Goal: Information Seeking & Learning: Learn about a topic

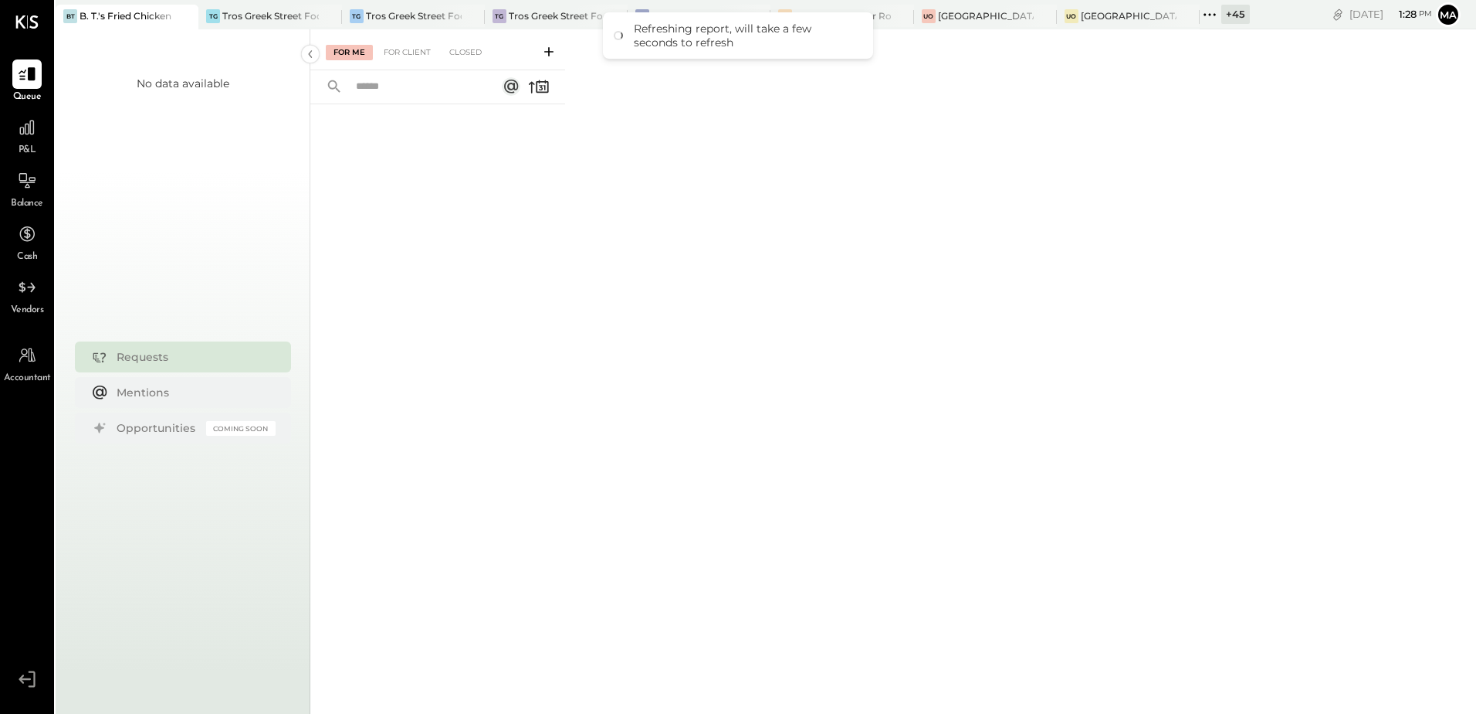
click at [25, 146] on span "P&L" at bounding box center [28, 151] width 18 height 14
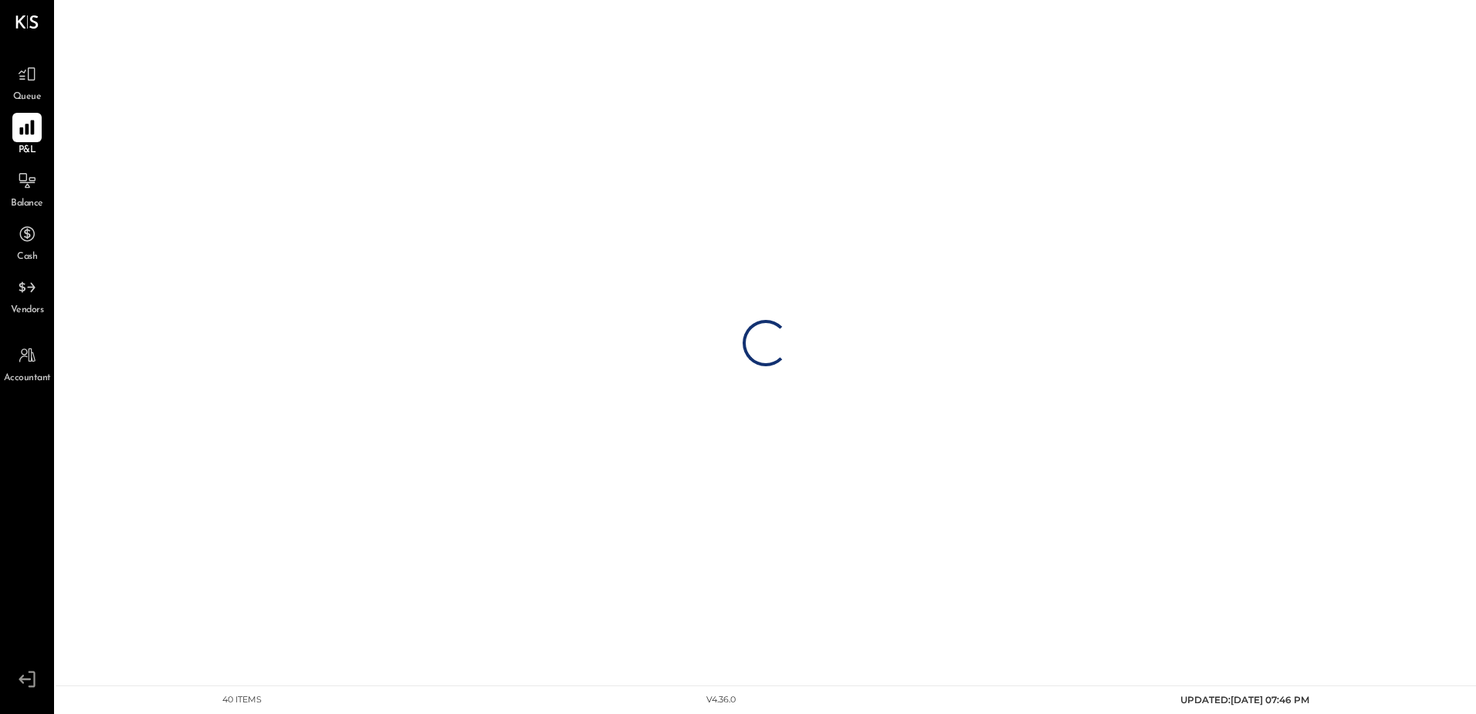
click at [22, 120] on icon at bounding box center [27, 127] width 20 height 20
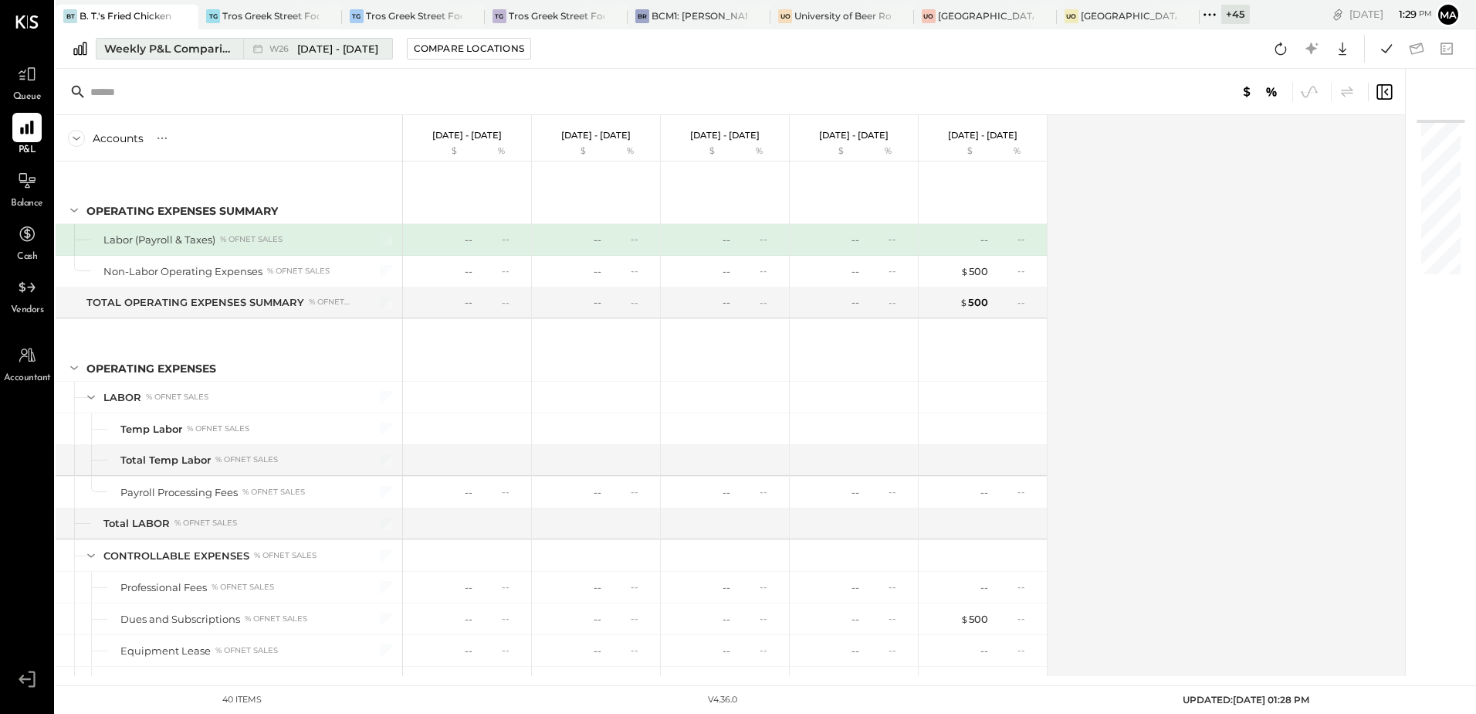
click at [148, 46] on div "Weekly P&L Comparison" at bounding box center [169, 48] width 130 height 15
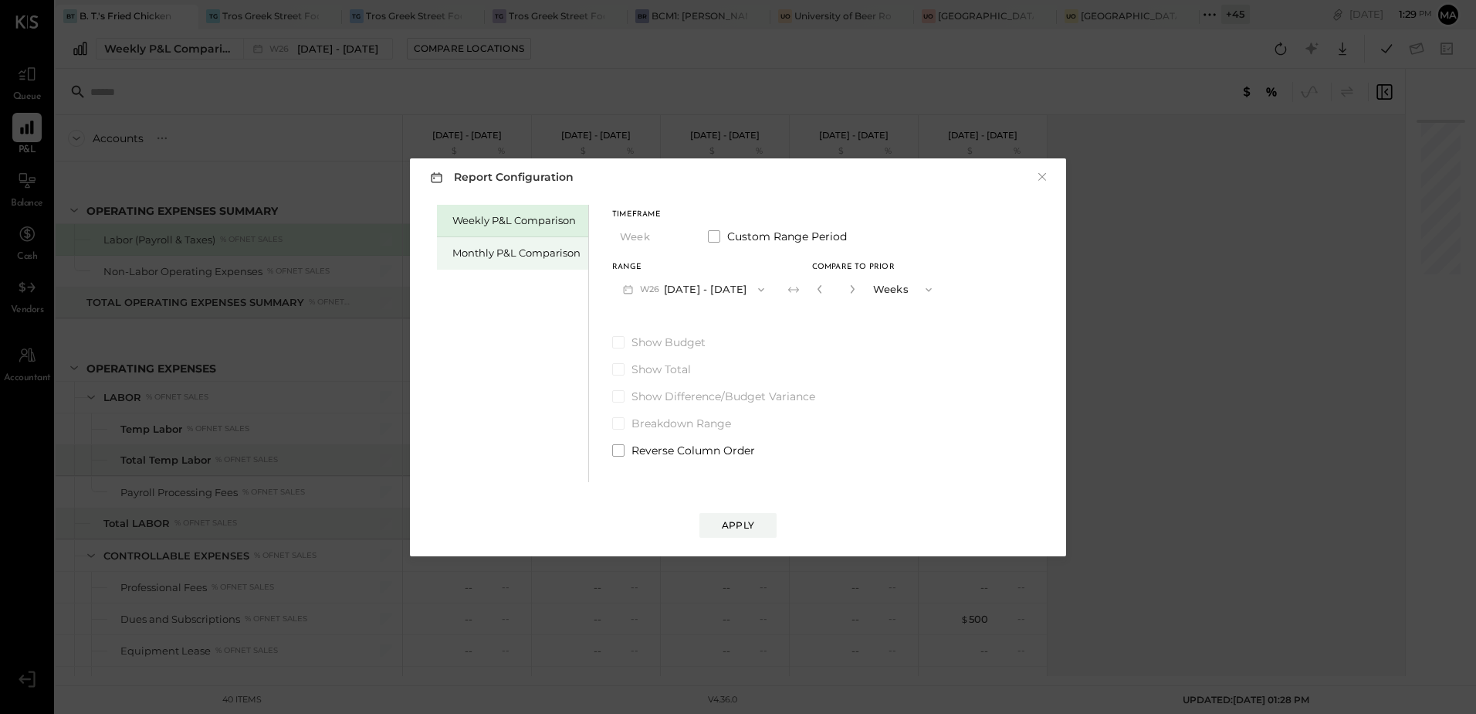
click at [474, 249] on div "Monthly P&L Comparison" at bounding box center [517, 253] width 128 height 15
click at [746, 525] on div "Apply" at bounding box center [738, 524] width 32 height 13
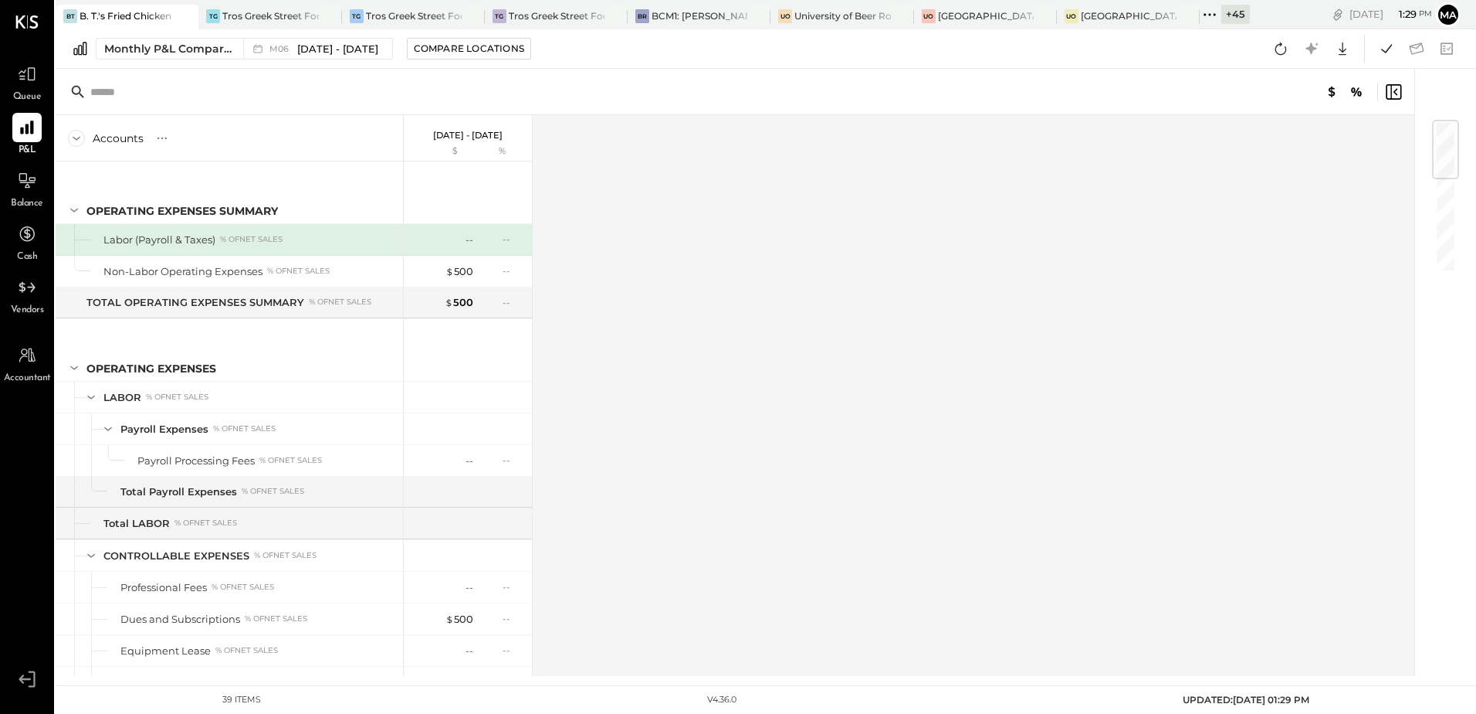
click at [1243, 19] on div "+ 45" at bounding box center [1236, 14] width 29 height 19
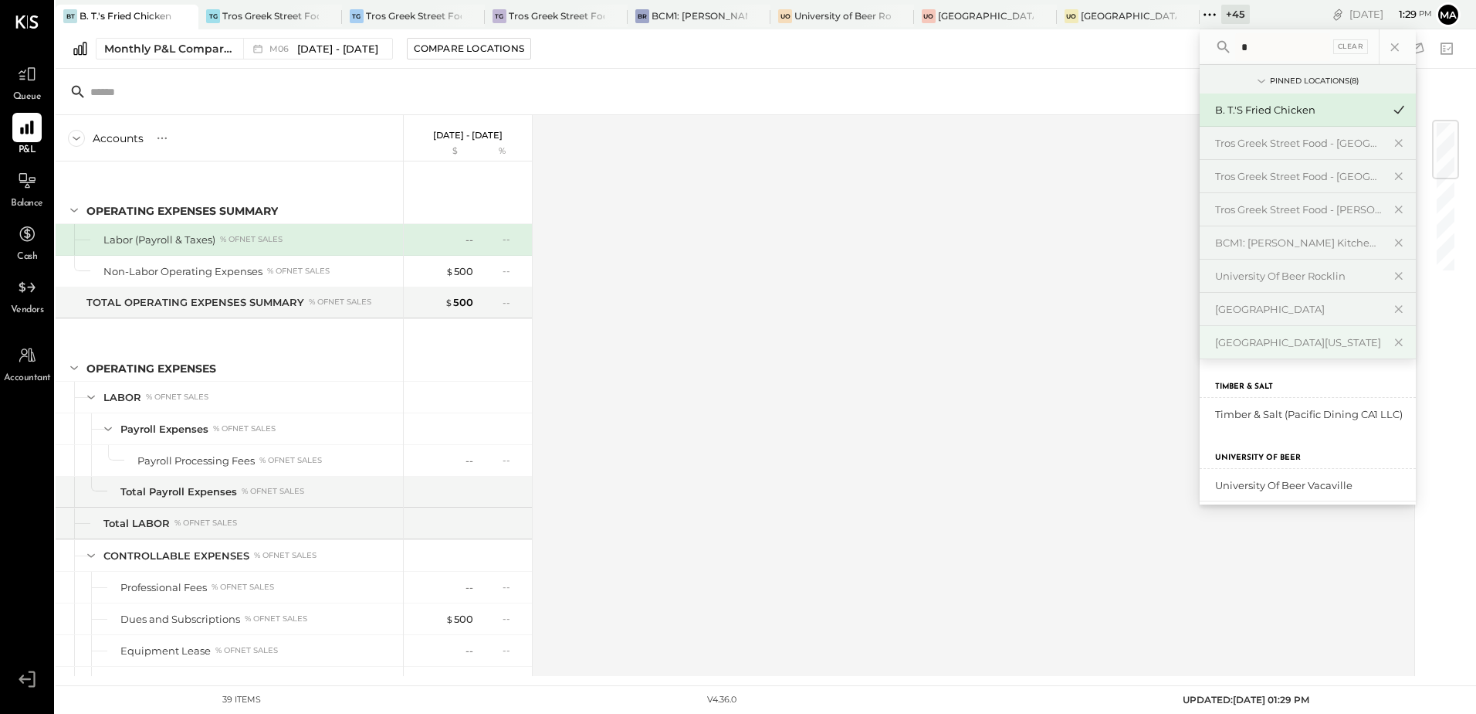
type input "*"
click at [1276, 346] on div "[GEOGRAPHIC_DATA][US_STATE]" at bounding box center [1298, 342] width 167 height 15
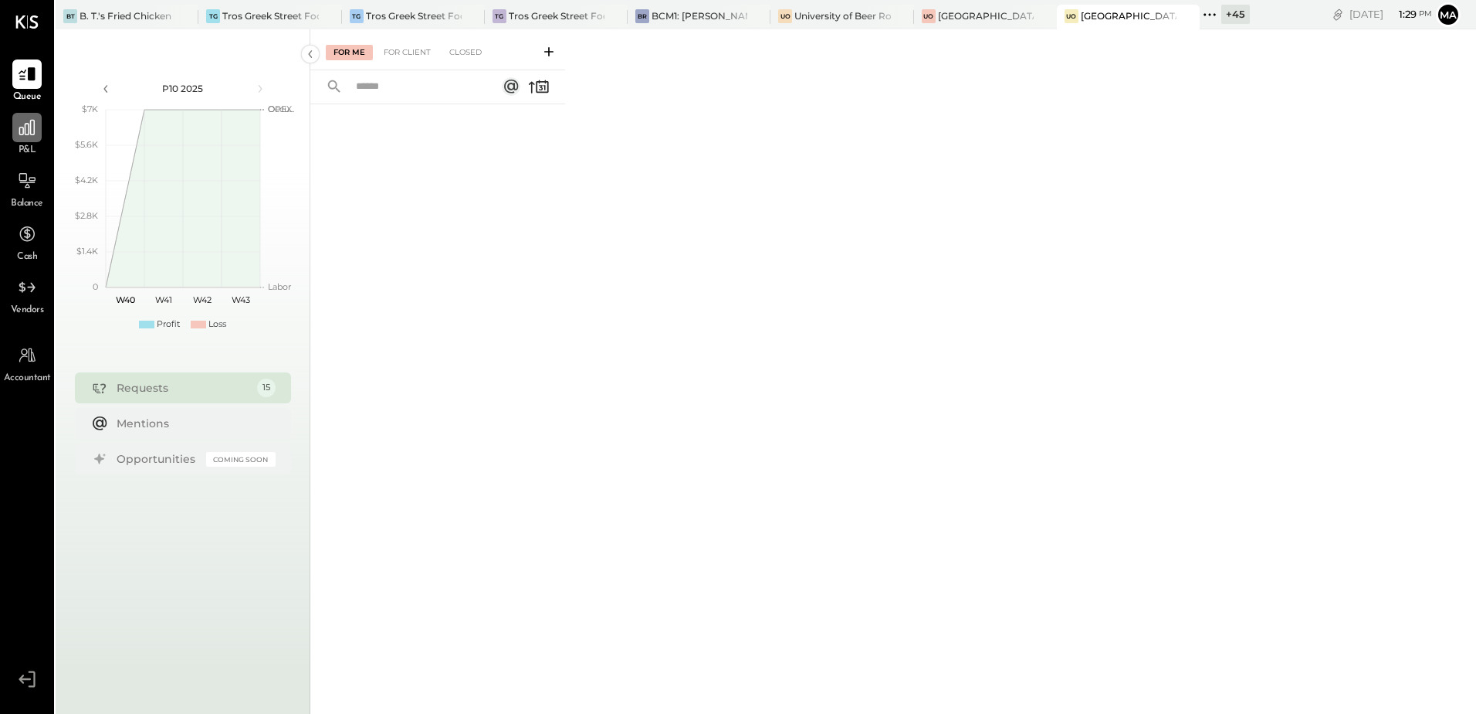
click at [22, 140] on div at bounding box center [26, 127] width 29 height 29
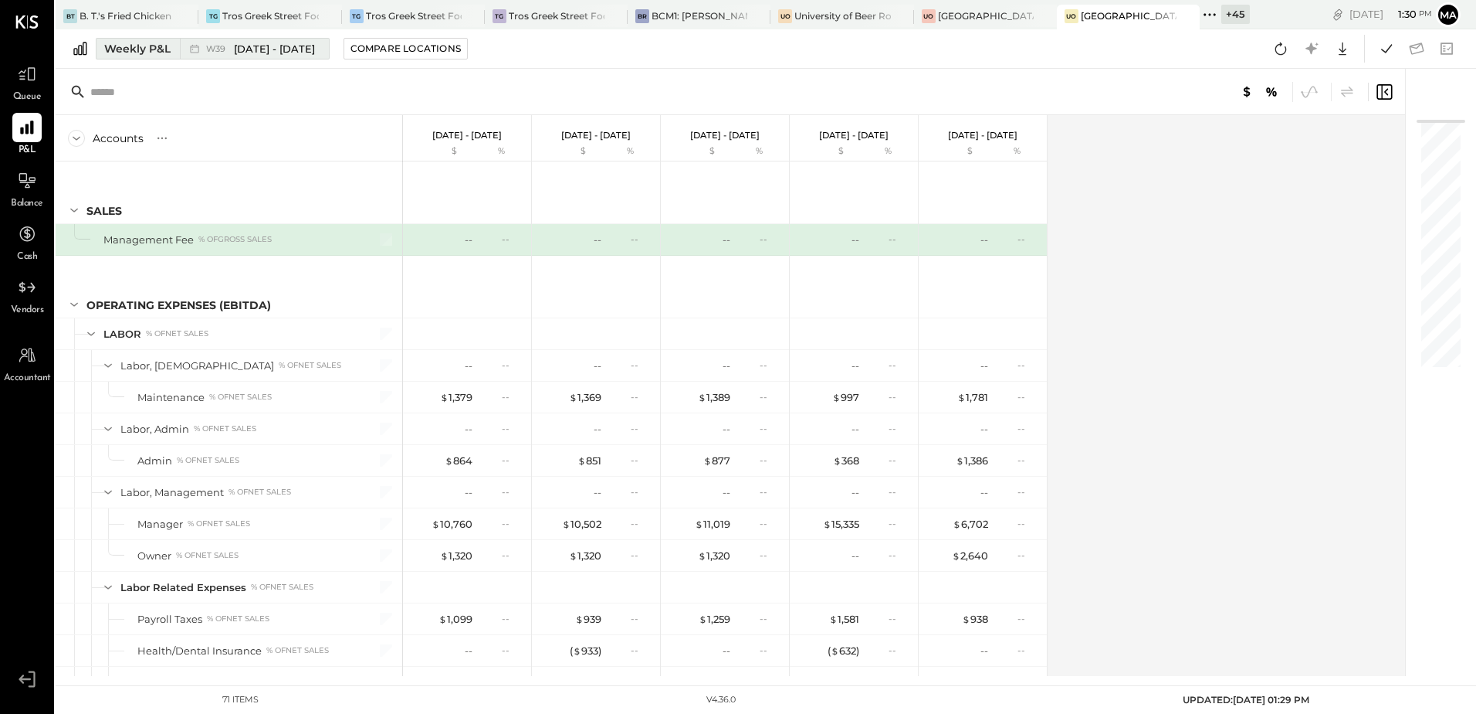
click at [119, 56] on button "Weekly P&L W39 Sep 22 - 28, 2025" at bounding box center [213, 49] width 234 height 22
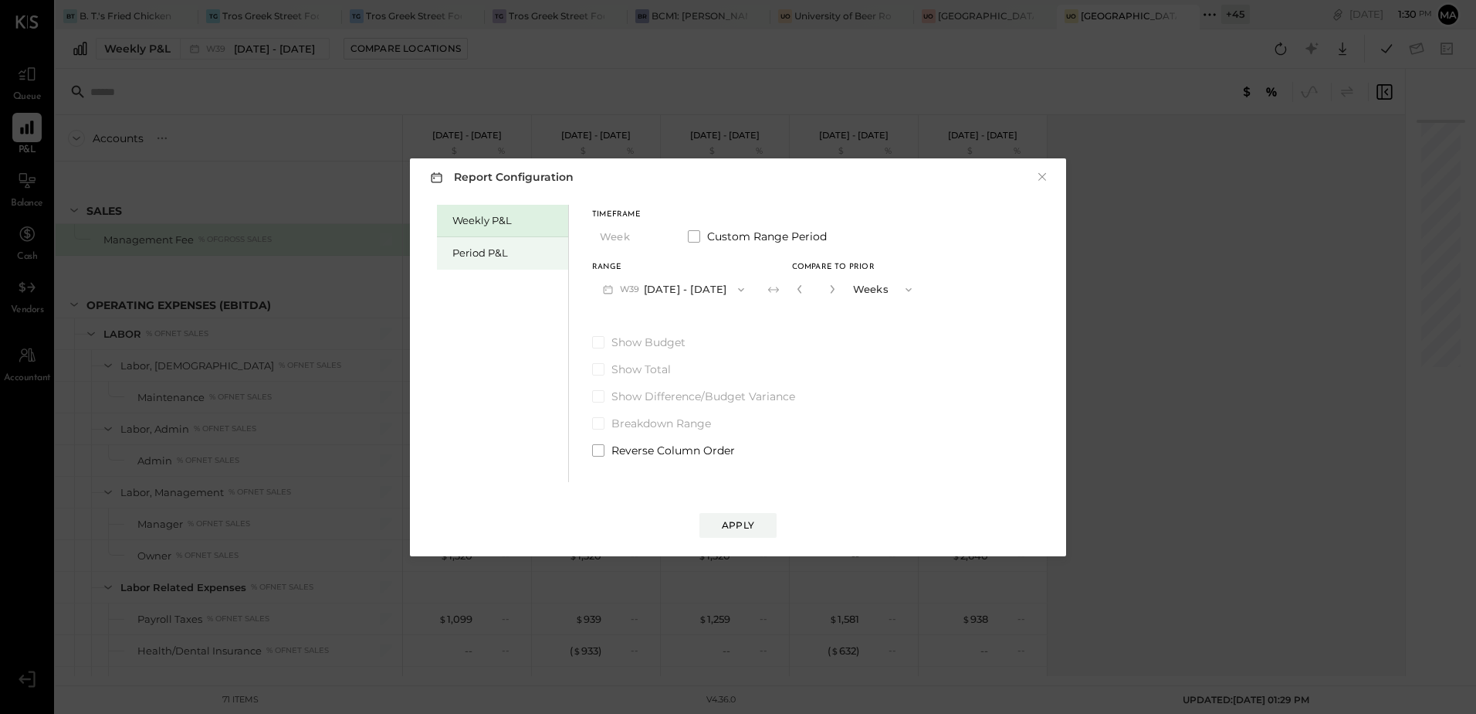
click at [469, 259] on div "Period P&L" at bounding box center [507, 253] width 108 height 15
click at [676, 293] on button "P10 Sep 29 - Oct 26, 2025" at bounding box center [671, 289] width 158 height 29
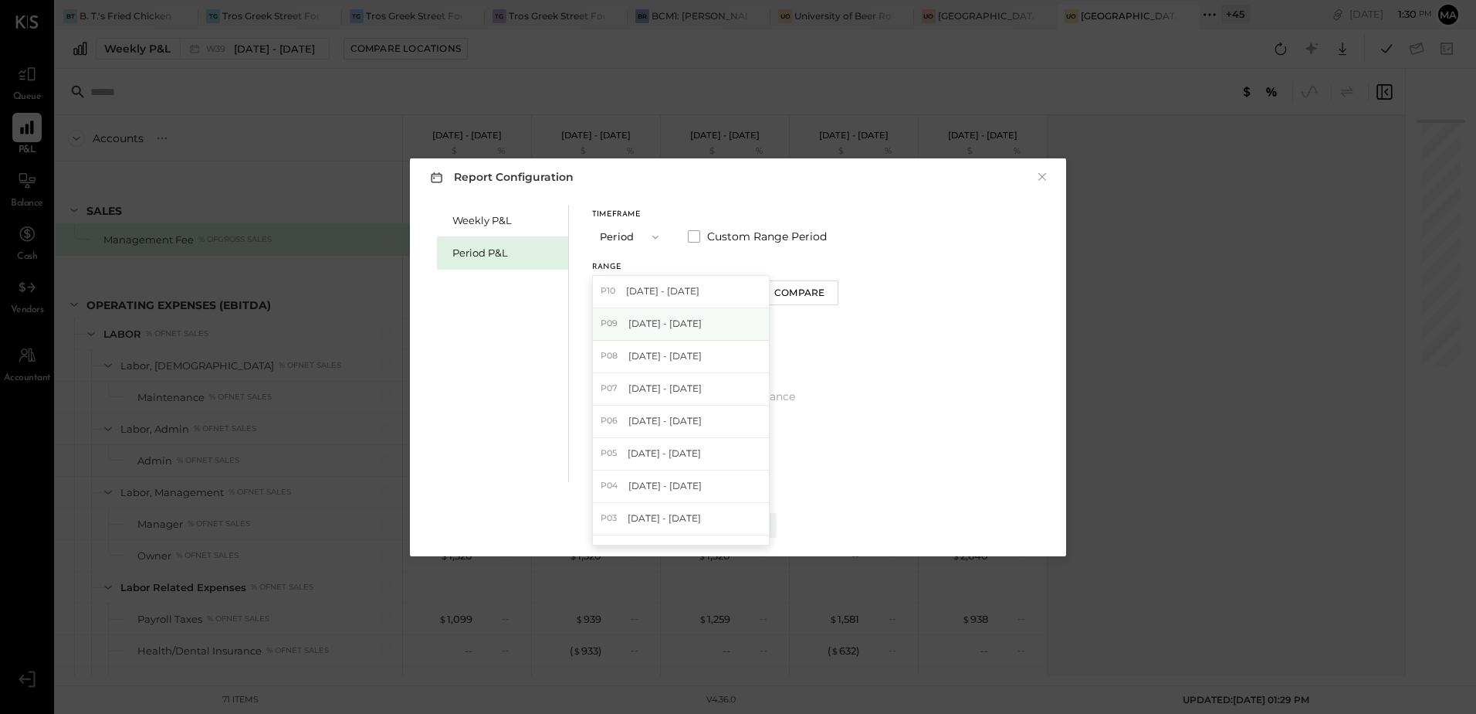
click at [678, 327] on span "Aug 25 - Sep 28, 2025" at bounding box center [665, 323] width 73 height 13
click at [827, 294] on div "Compare" at bounding box center [802, 292] width 50 height 13
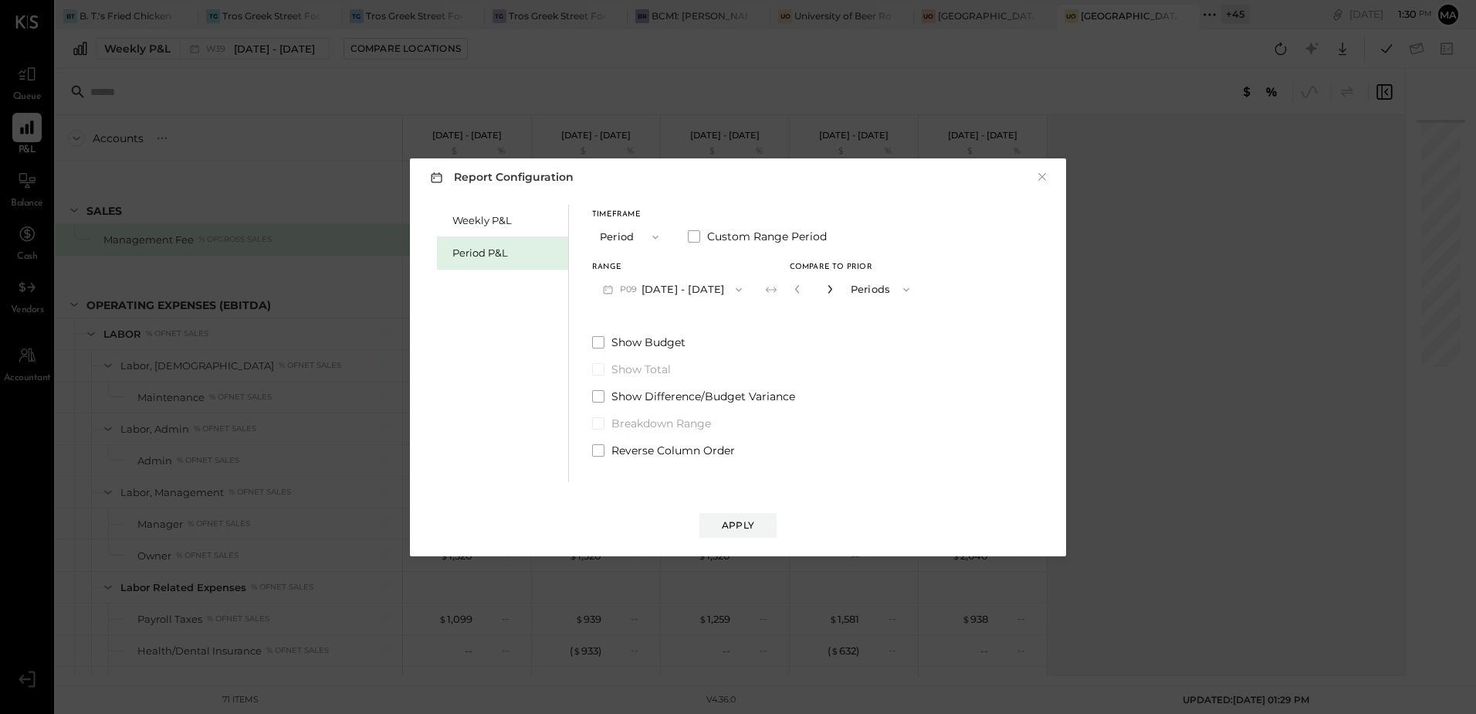
click at [835, 286] on icon "button" at bounding box center [829, 288] width 9 height 9
type input "*"
click at [732, 527] on div "Apply" at bounding box center [738, 524] width 32 height 13
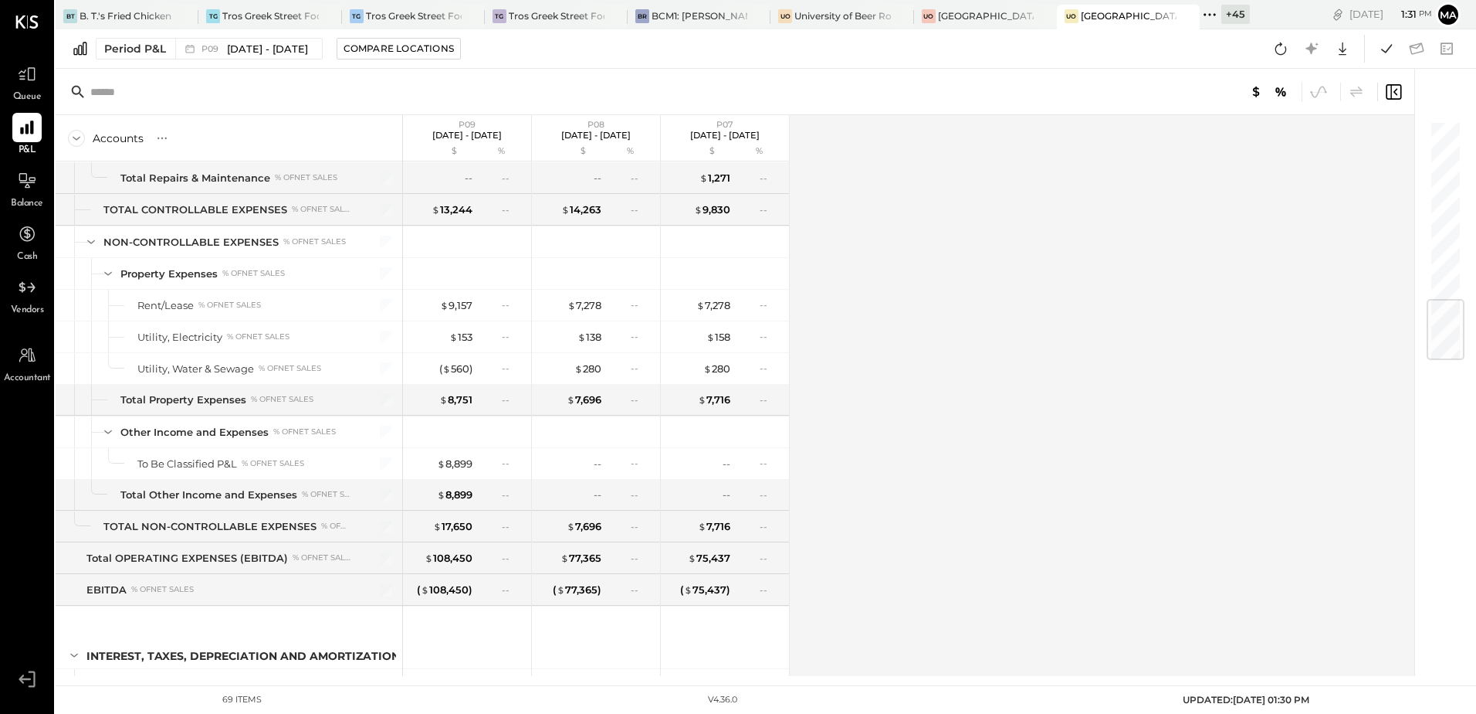
scroll to position [1516, 0]
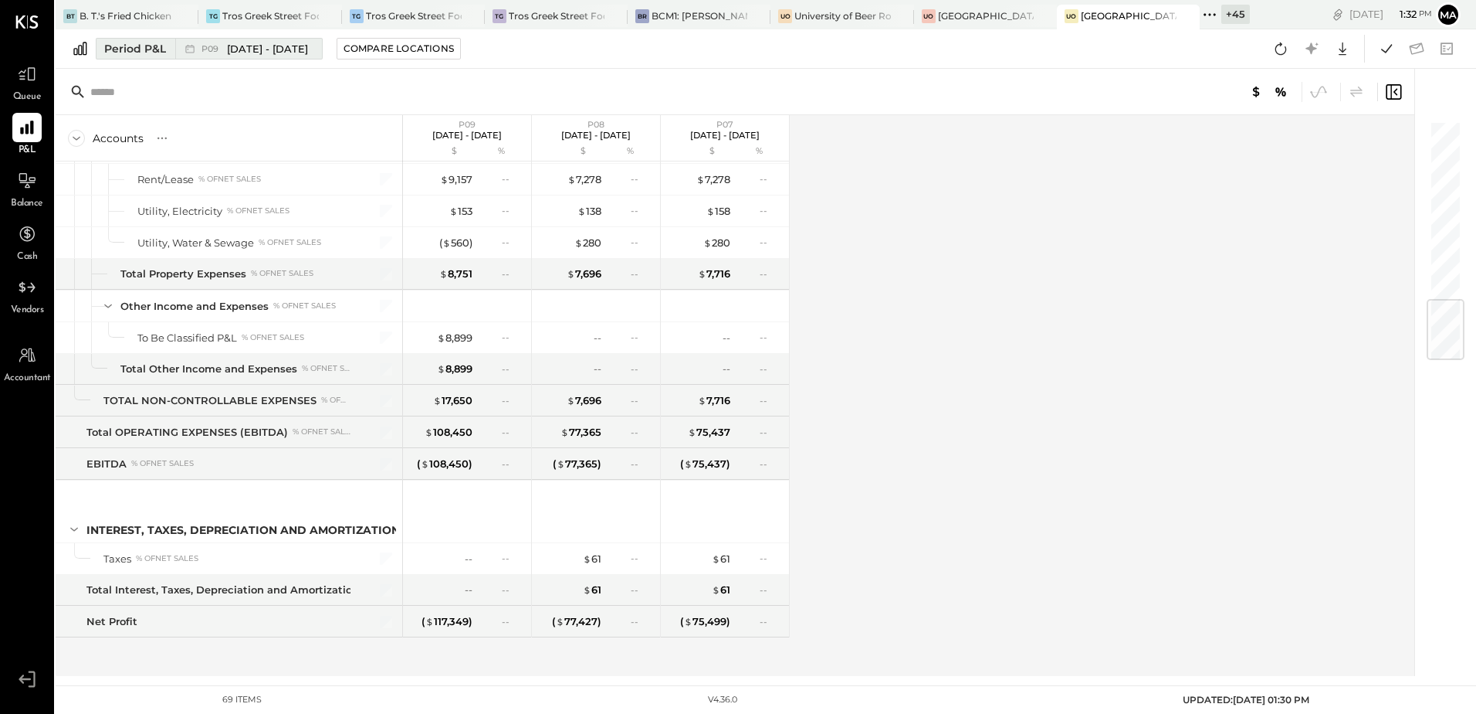
click at [308, 54] on span "Aug 25 - Sep 28, 2025" at bounding box center [267, 49] width 81 height 15
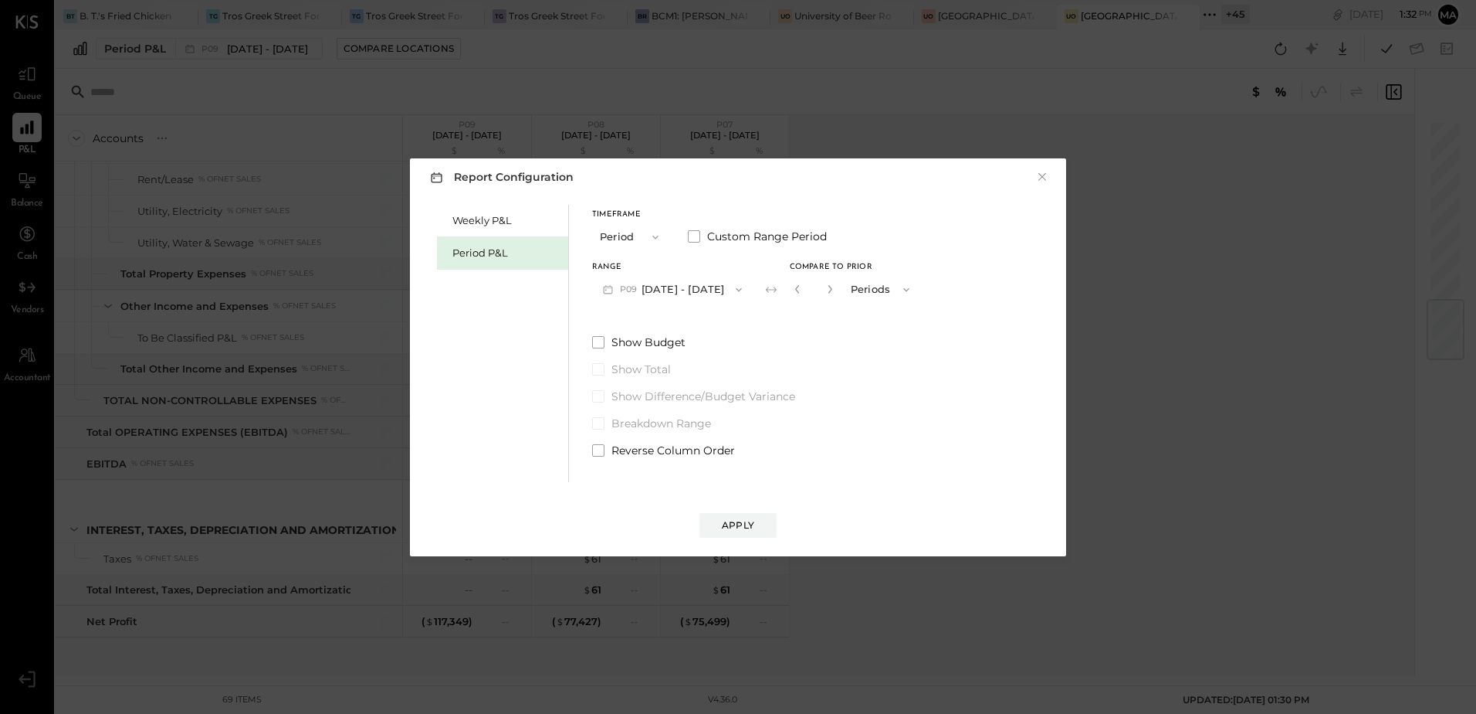
click at [719, 294] on button "P09 Aug 25 - Sep 28, 2025" at bounding box center [672, 289] width 161 height 29
click at [815, 63] on div "Report Configuration × Weekly P&L Period P&L Timeframe Period Custom Range Peri…" at bounding box center [738, 357] width 1476 height 714
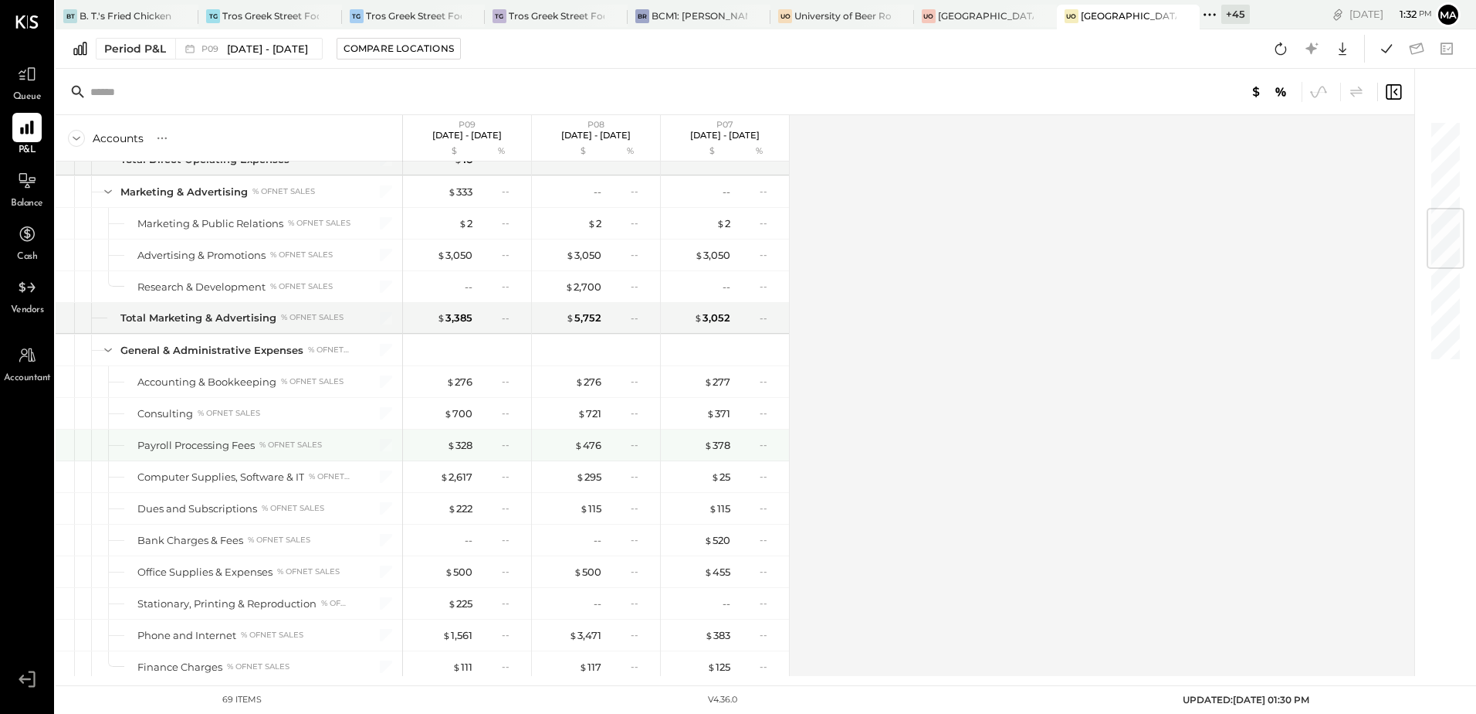
scroll to position [280, 0]
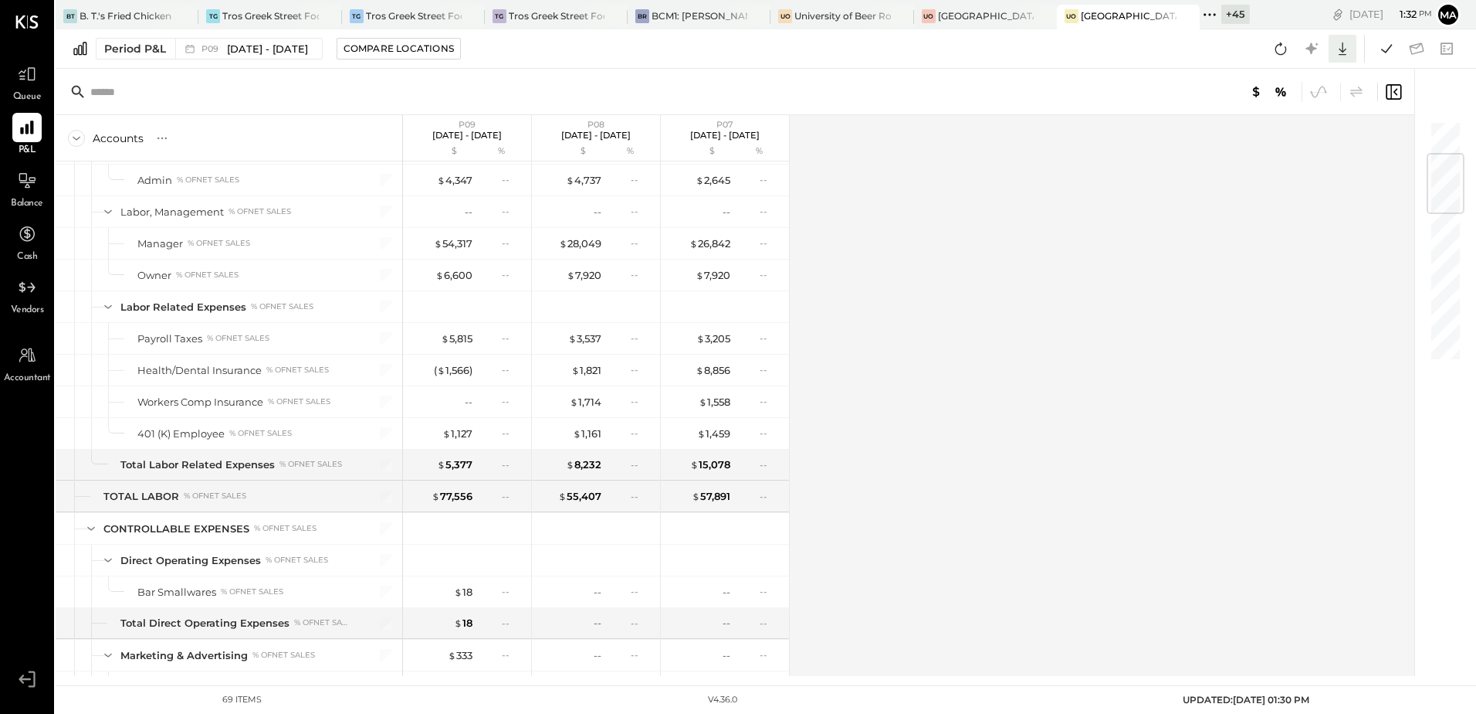
click at [1342, 49] on icon at bounding box center [1343, 49] width 20 height 20
click at [1276, 142] on div "Excel" at bounding box center [1295, 139] width 124 height 32
click at [24, 193] on div at bounding box center [26, 180] width 29 height 29
click at [1287, 53] on icon at bounding box center [1281, 49] width 20 height 20
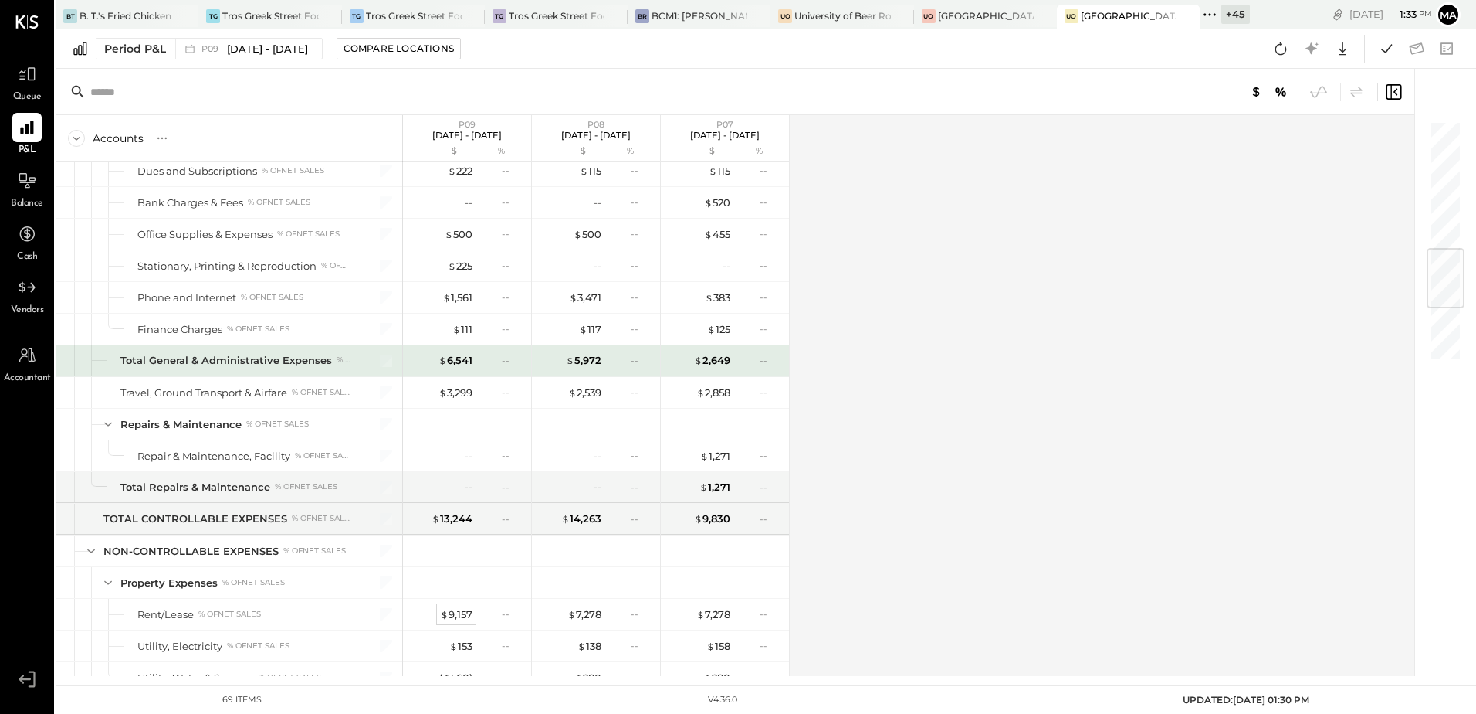
scroll to position [1516, 0]
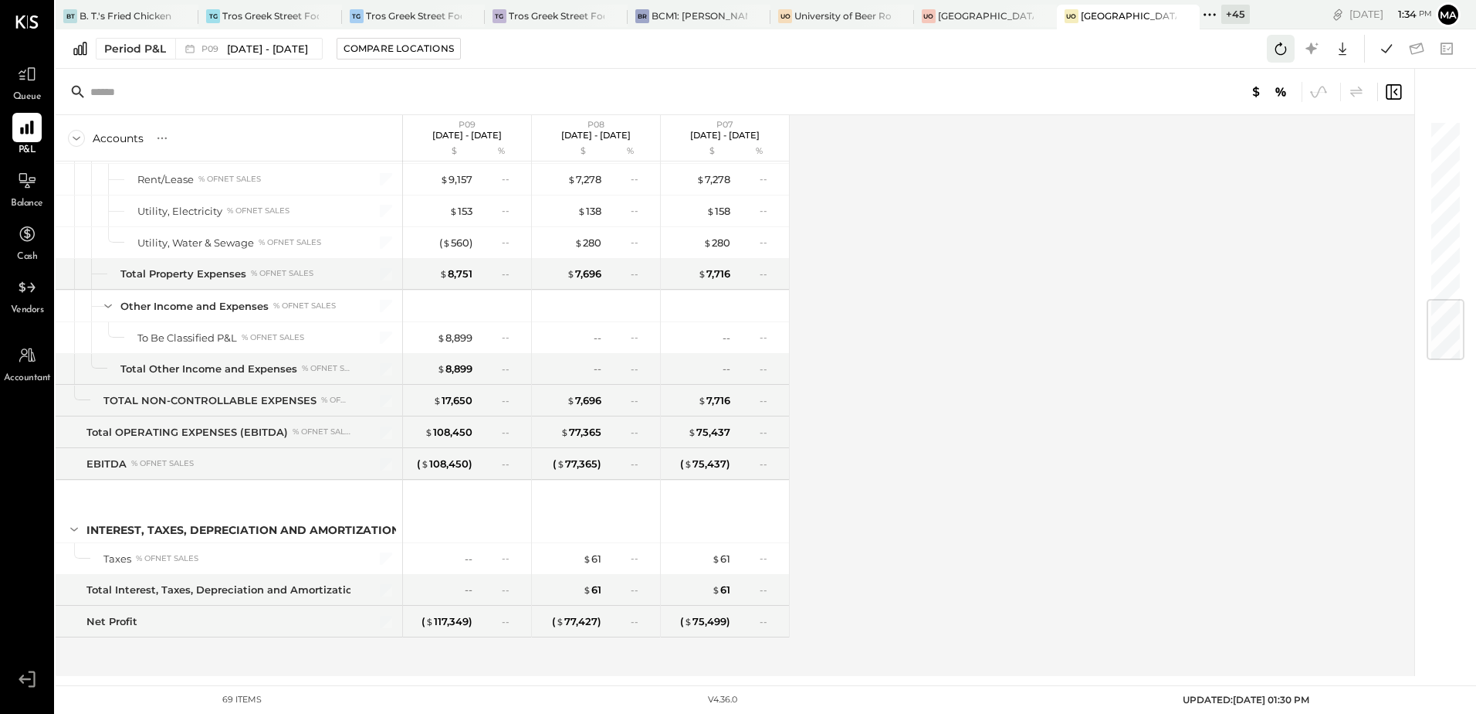
click at [1286, 53] on icon at bounding box center [1281, 49] width 20 height 20
click at [918, 253] on div "Accounts S % GL P09 Aug 25 - Sep 28, 2025 $ % P08 Jul 28 - Aug 24, 2025 $ % P07…" at bounding box center [736, 395] width 1361 height 561
click at [966, 338] on div "Accounts S % GL P09 Aug 25 - Sep 28, 2025 $ % P08 Jul 28 - Aug 24, 2025 $ % P07…" at bounding box center [736, 395] width 1361 height 561
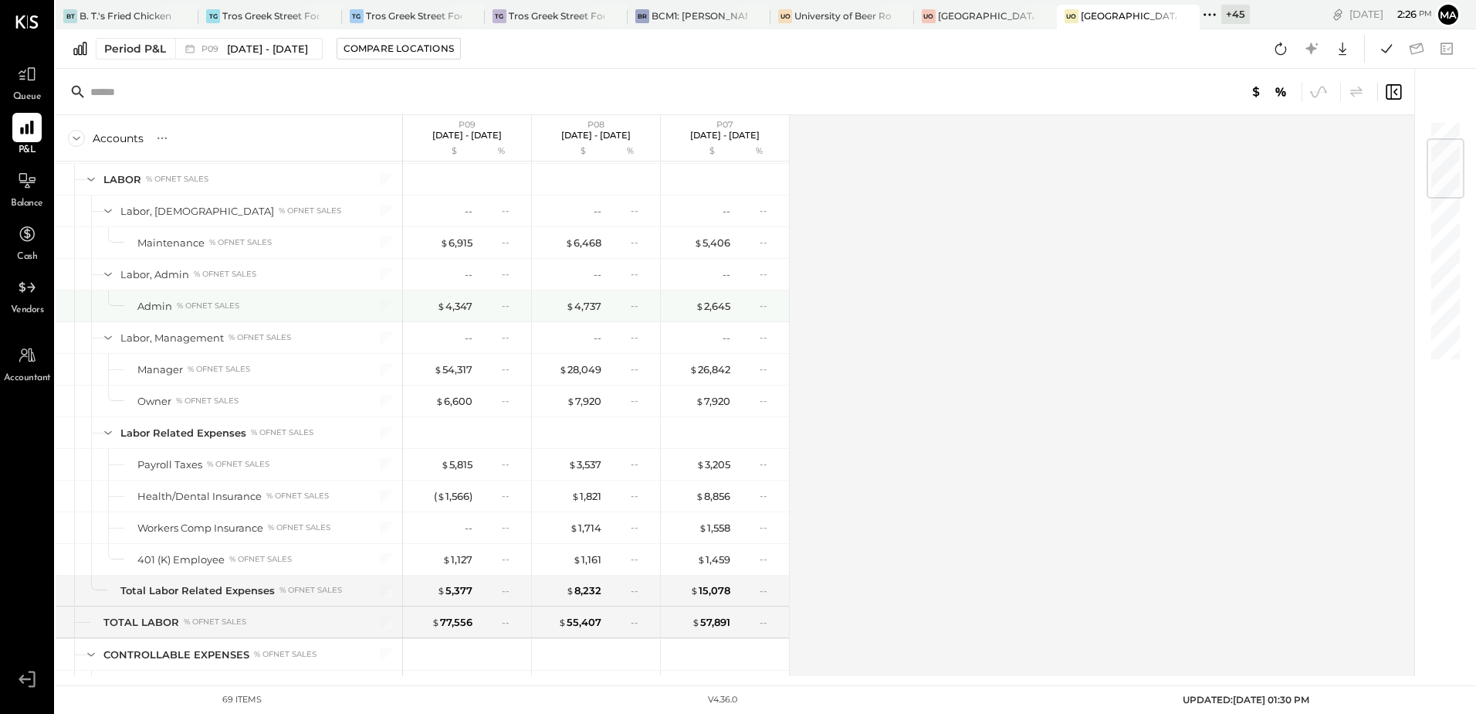
scroll to position [0, 0]
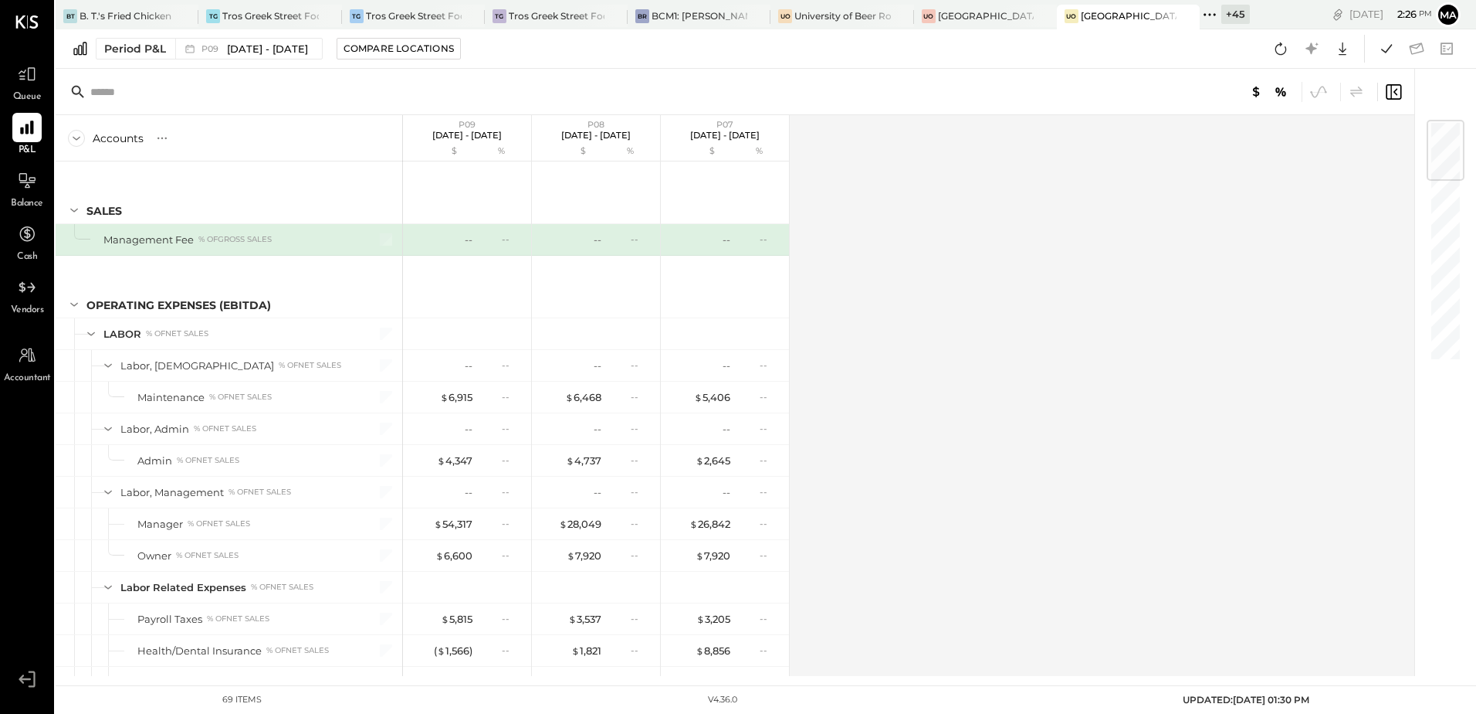
click at [1245, 16] on div "+ 45" at bounding box center [1236, 14] width 29 height 19
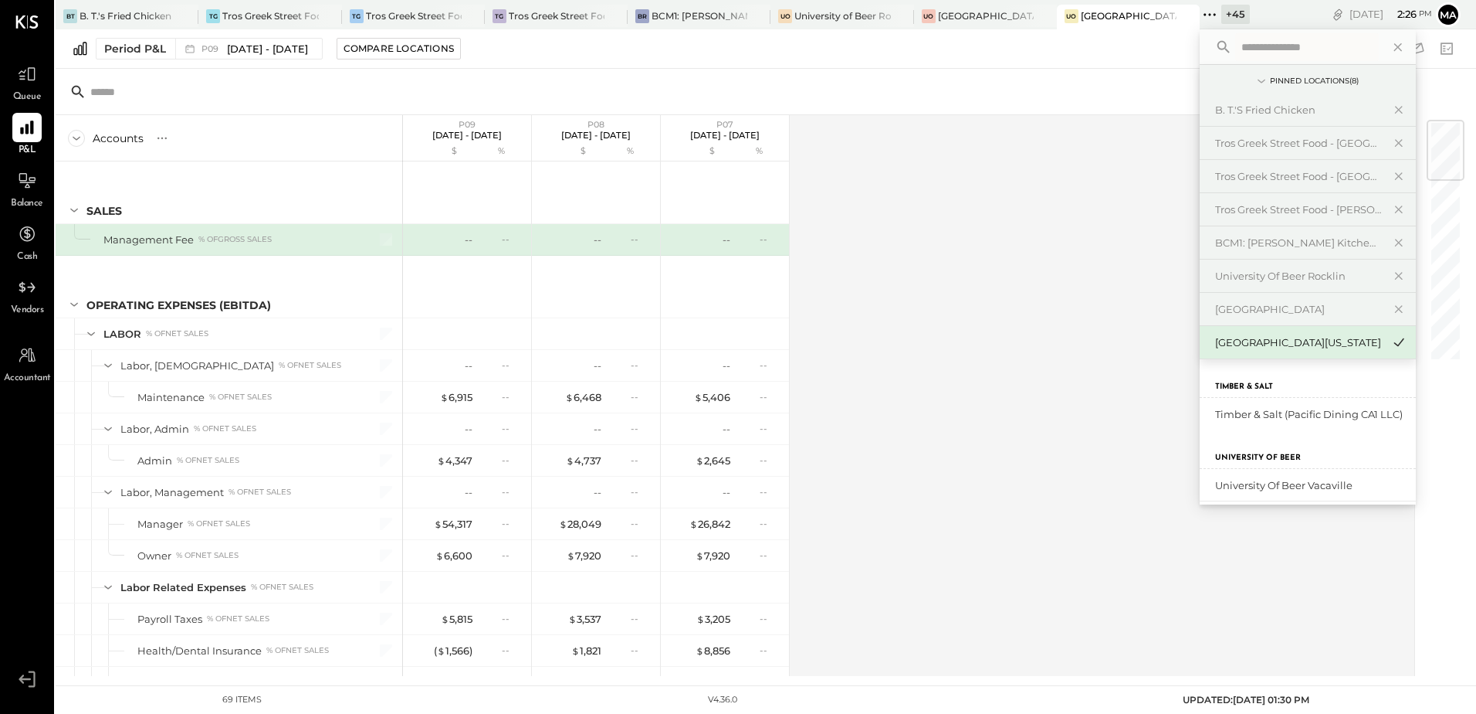
click at [1258, 53] on input "text" at bounding box center [1308, 47] width 144 height 28
type input "******"
click at [1290, 418] on div "Beer for Lunch LLC" at bounding box center [1298, 411] width 167 height 15
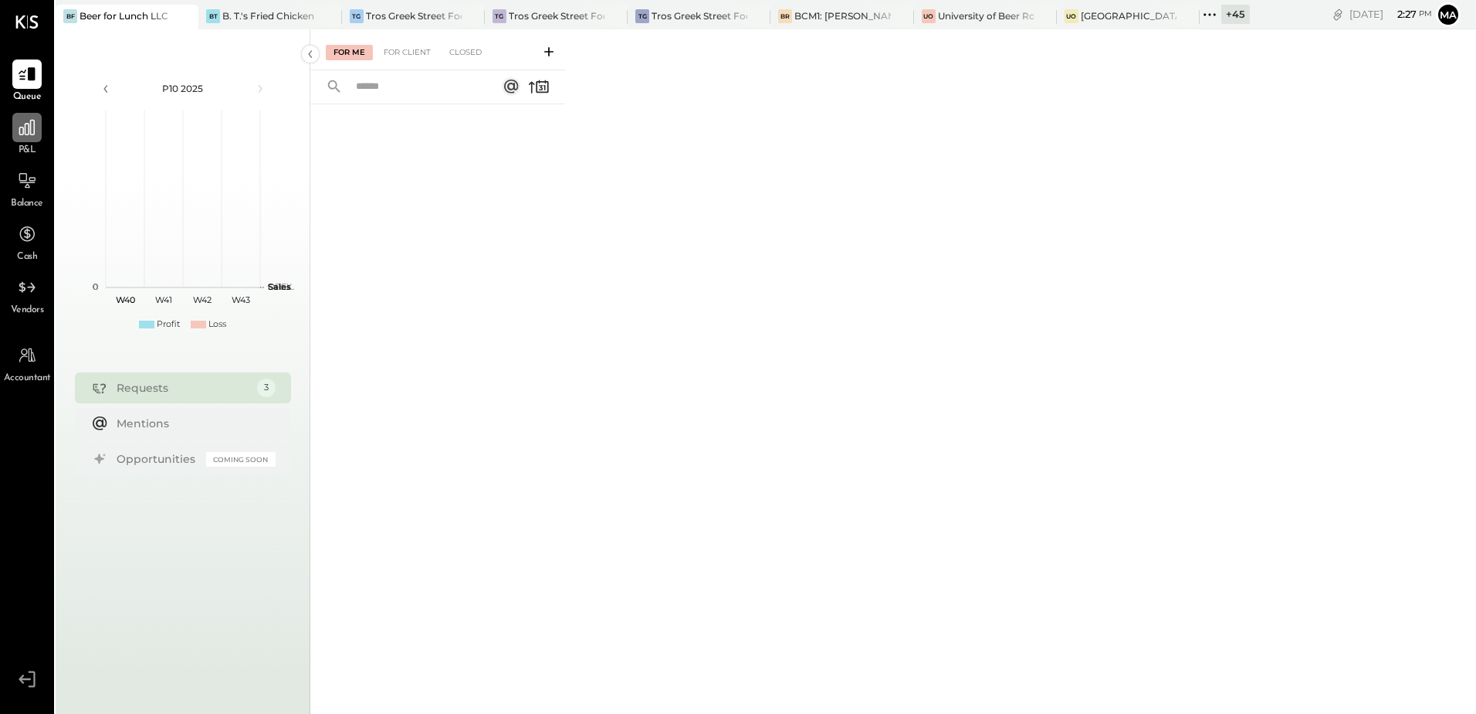
click at [28, 133] on icon at bounding box center [27, 127] width 20 height 20
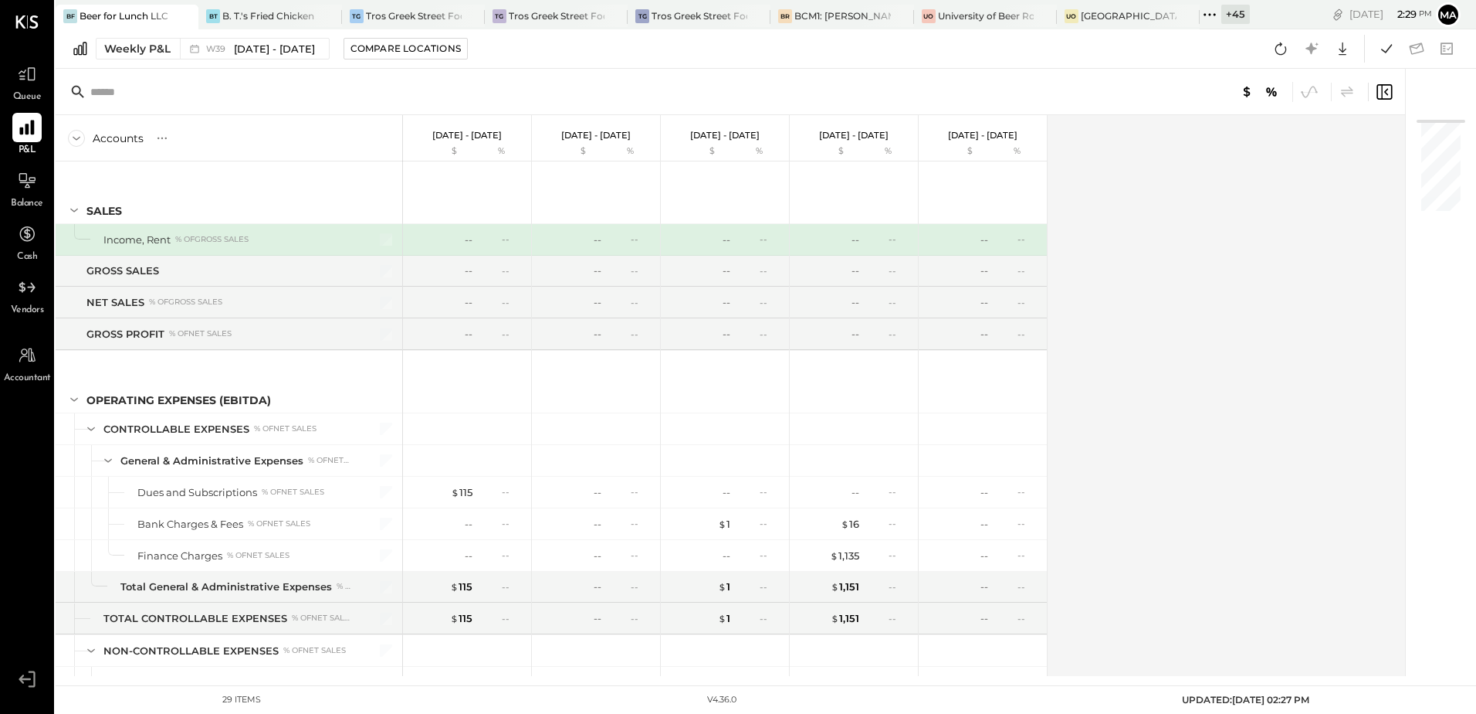
click at [30, 130] on icon at bounding box center [27, 127] width 20 height 20
click at [136, 51] on div "Weekly P&L" at bounding box center [137, 48] width 66 height 15
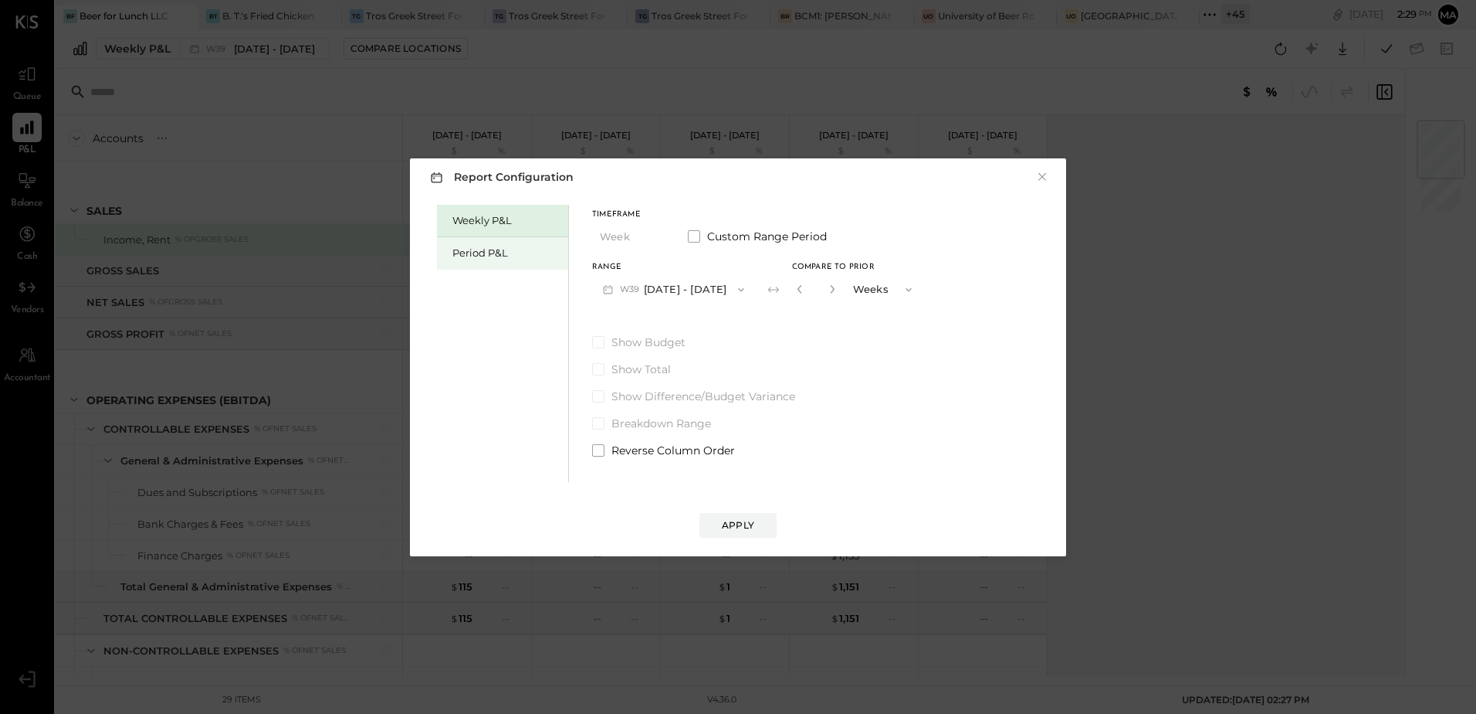
click at [512, 256] on div "Period P&L" at bounding box center [507, 253] width 108 height 15
click at [827, 295] on div "Compare" at bounding box center [802, 292] width 50 height 13
click at [835, 289] on icon "button" at bounding box center [829, 288] width 9 height 9
type input "*"
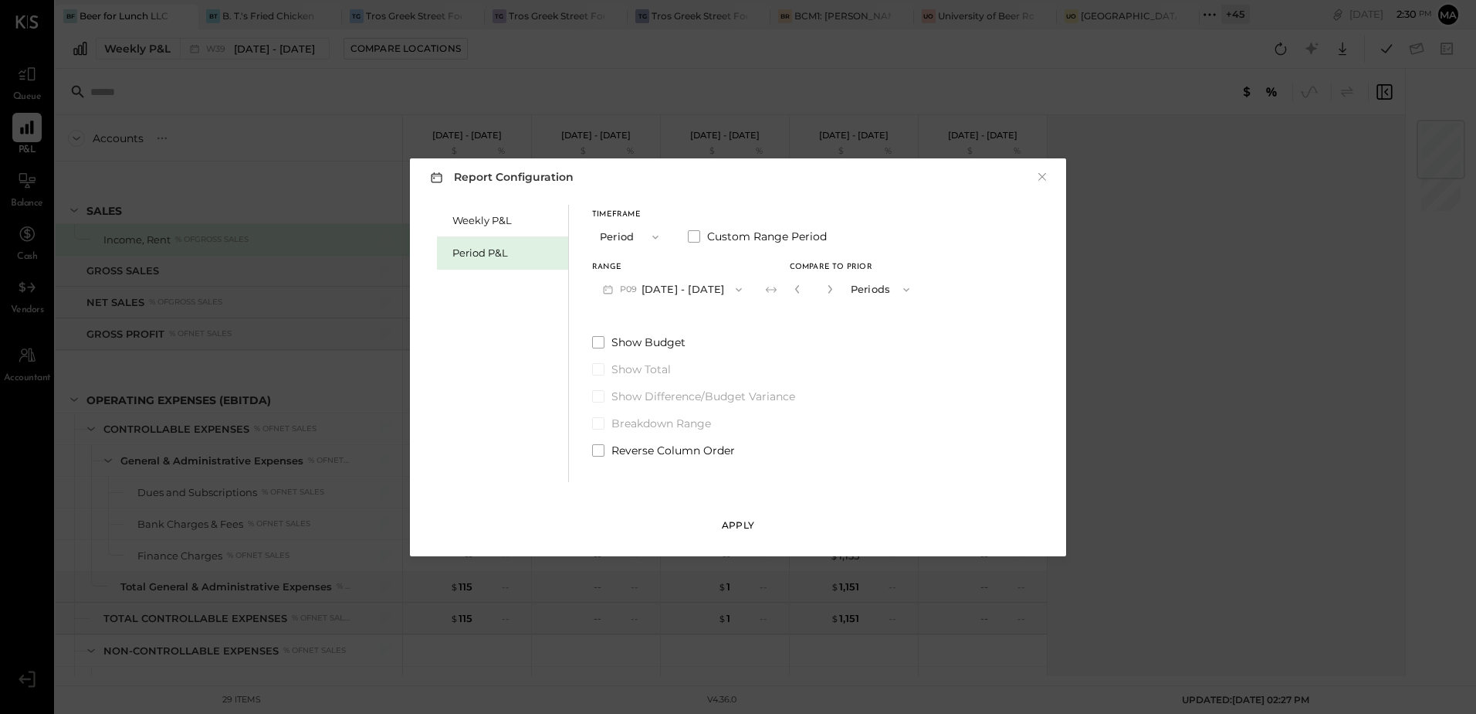
click at [747, 522] on div "Apply" at bounding box center [738, 524] width 32 height 13
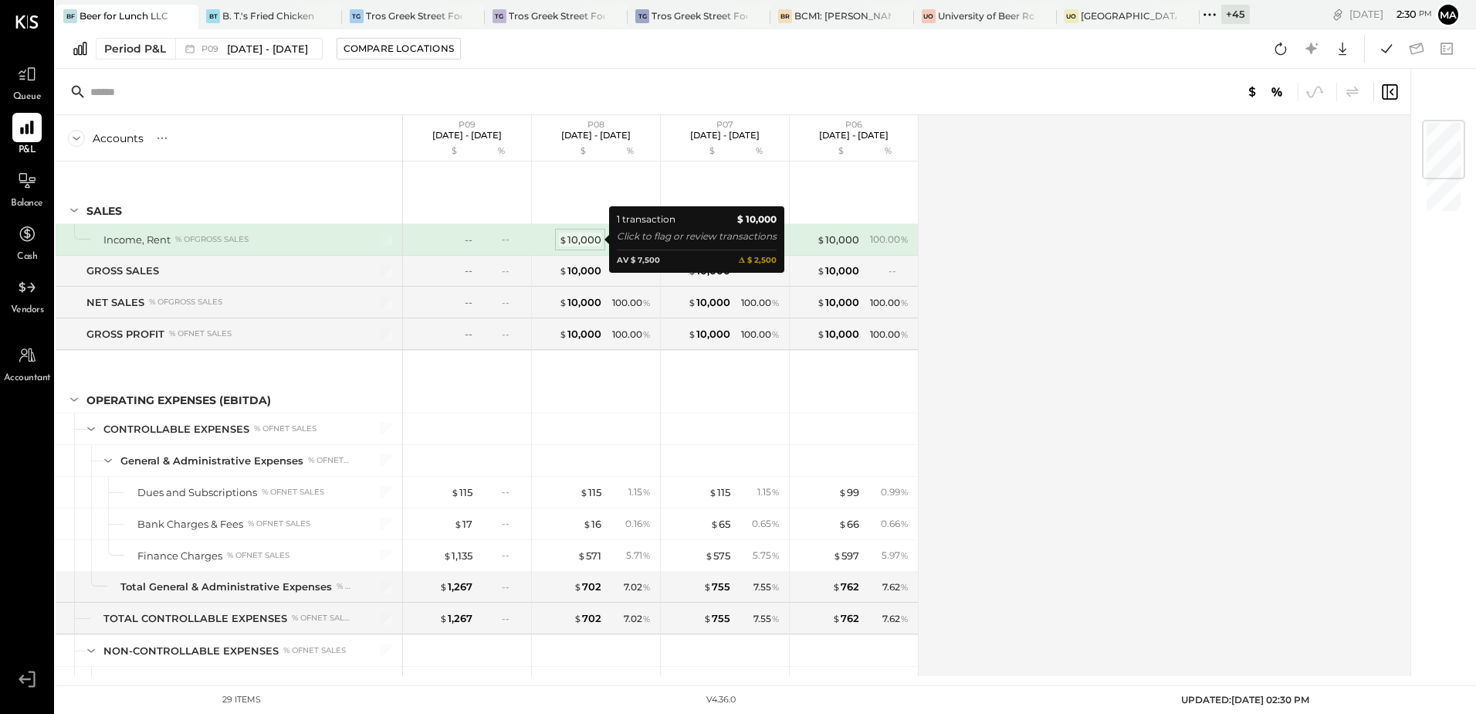
click at [586, 244] on div "$ 10,000" at bounding box center [580, 239] width 42 height 15
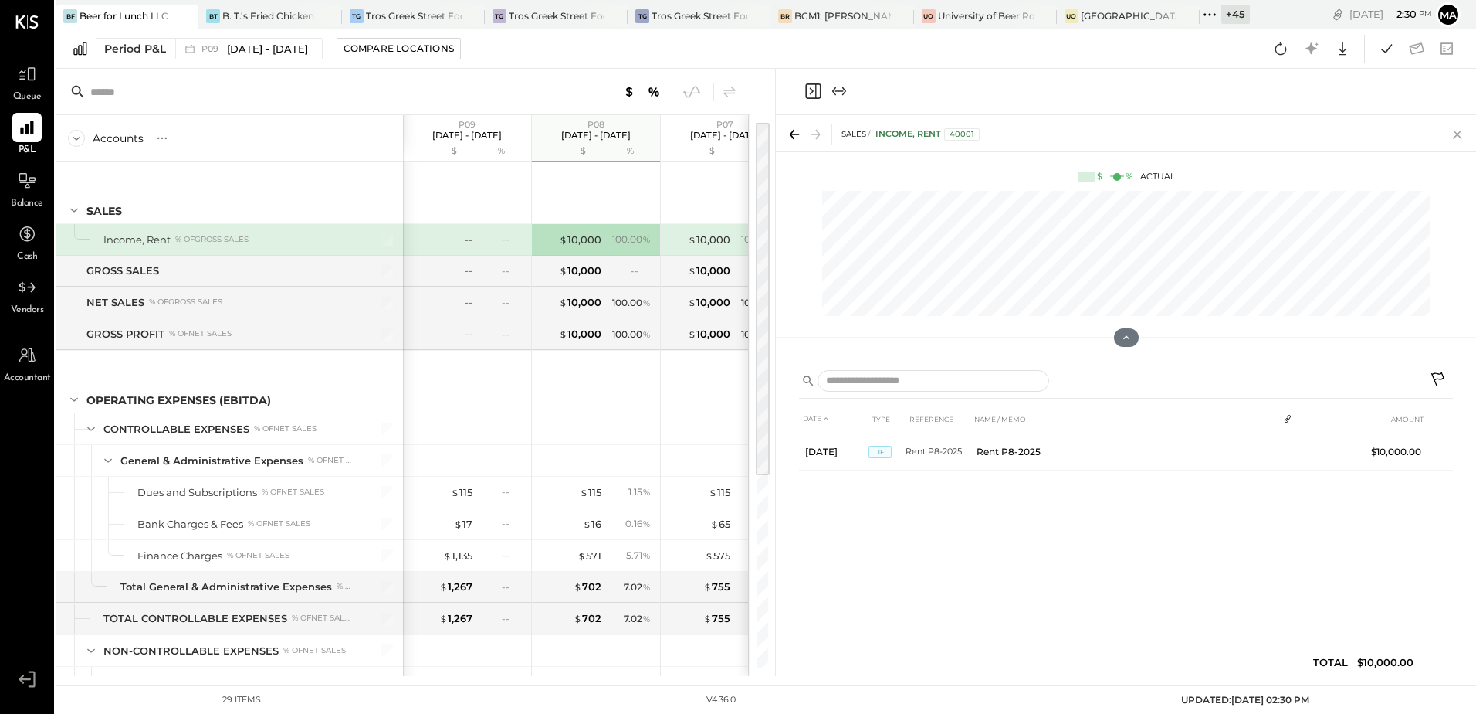
click at [1456, 131] on icon at bounding box center [1458, 135] width 22 height 22
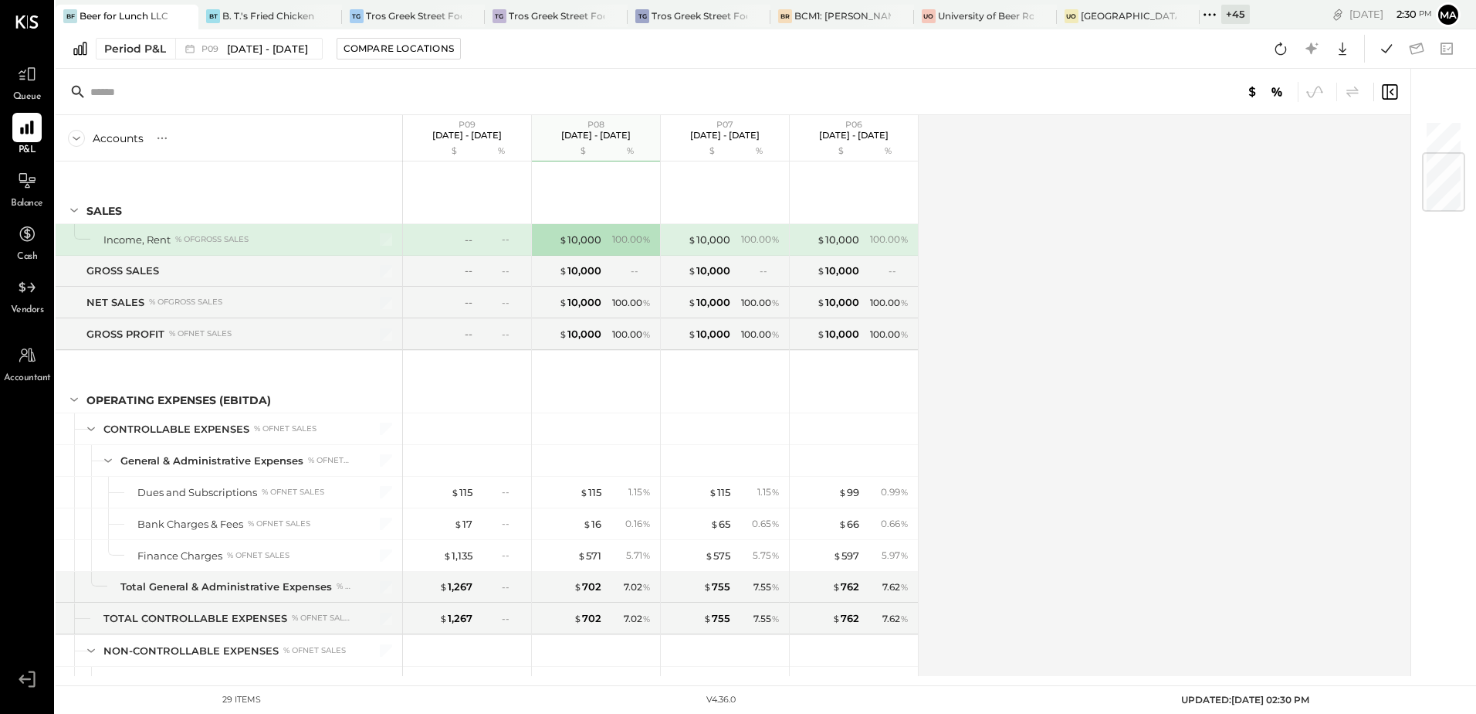
scroll to position [282, 0]
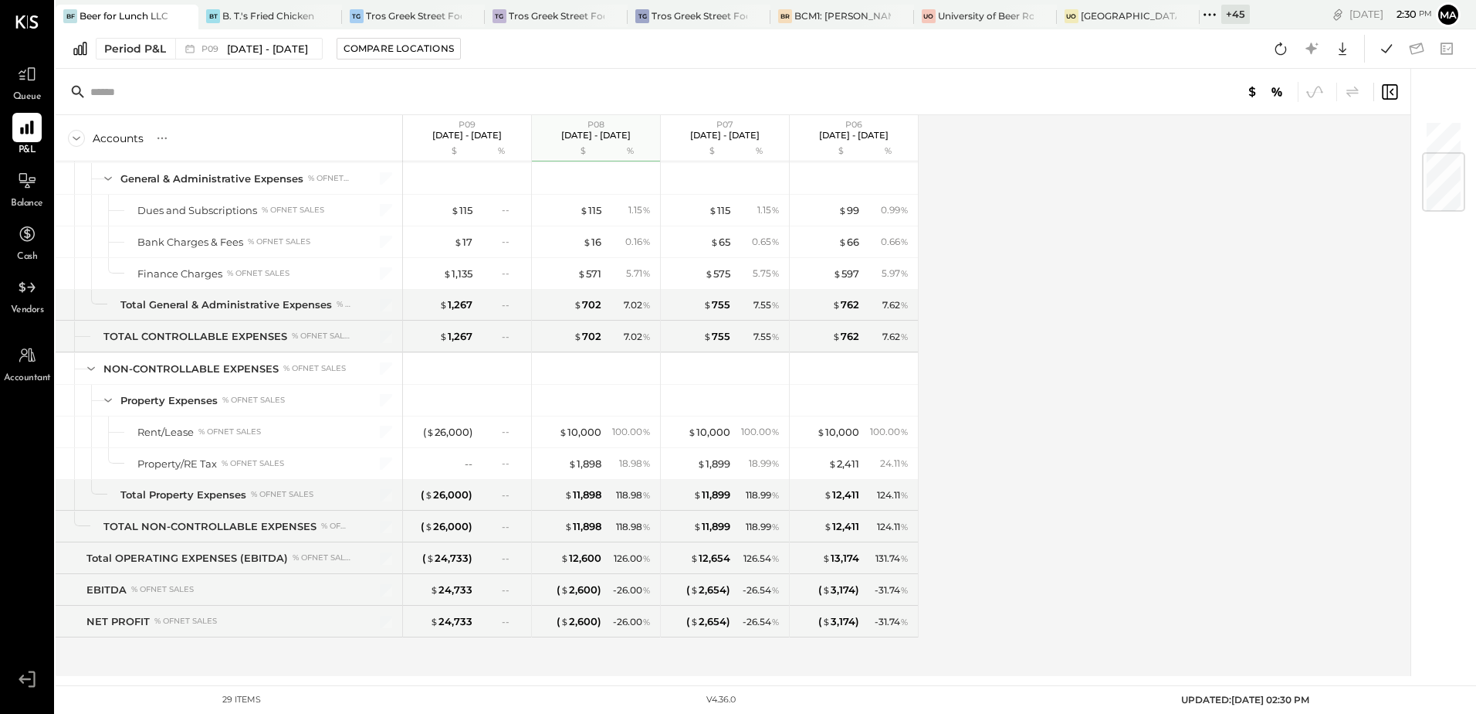
click at [1236, 17] on div "+ 45" at bounding box center [1236, 14] width 29 height 19
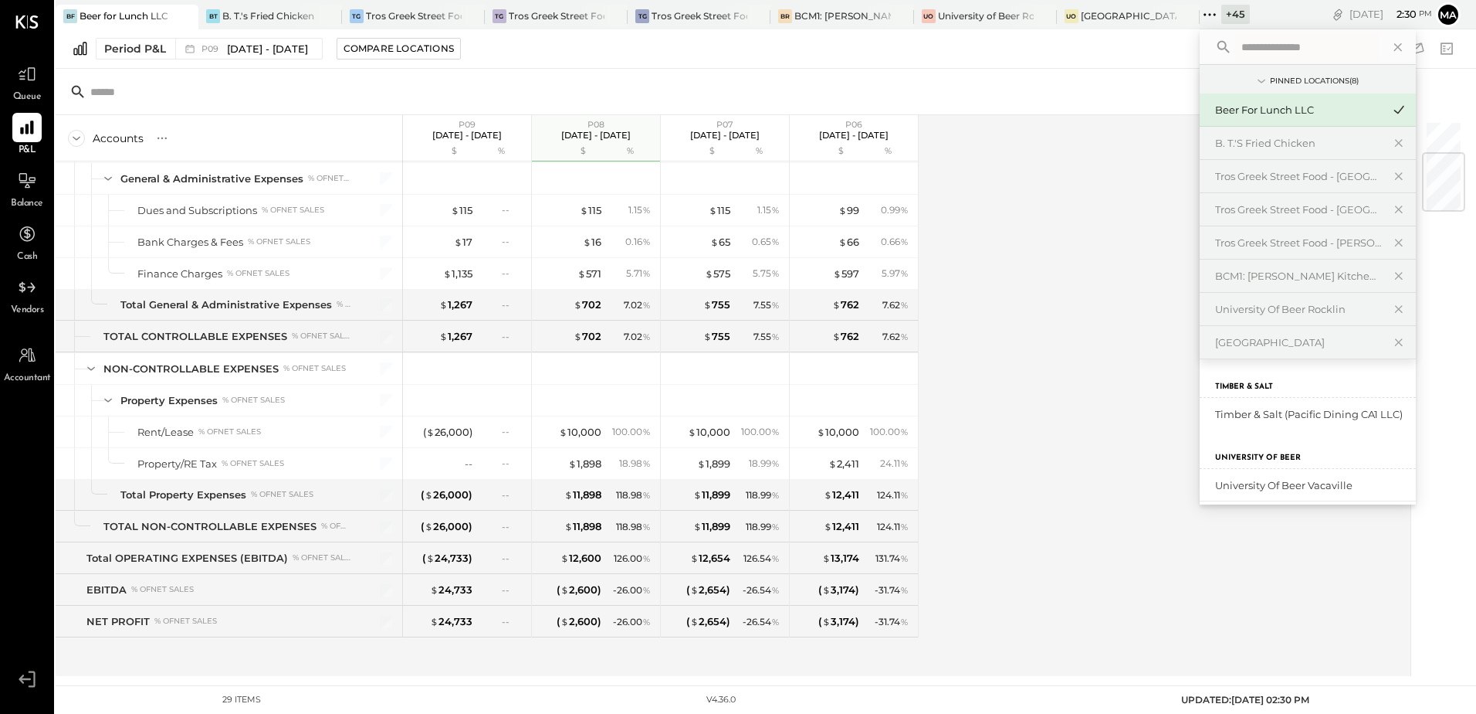
click at [1258, 46] on input "text" at bounding box center [1308, 47] width 144 height 28
type input "*****"
click at [1320, 418] on div "[GEOGRAPHIC_DATA][US_STATE]" at bounding box center [1298, 414] width 167 height 15
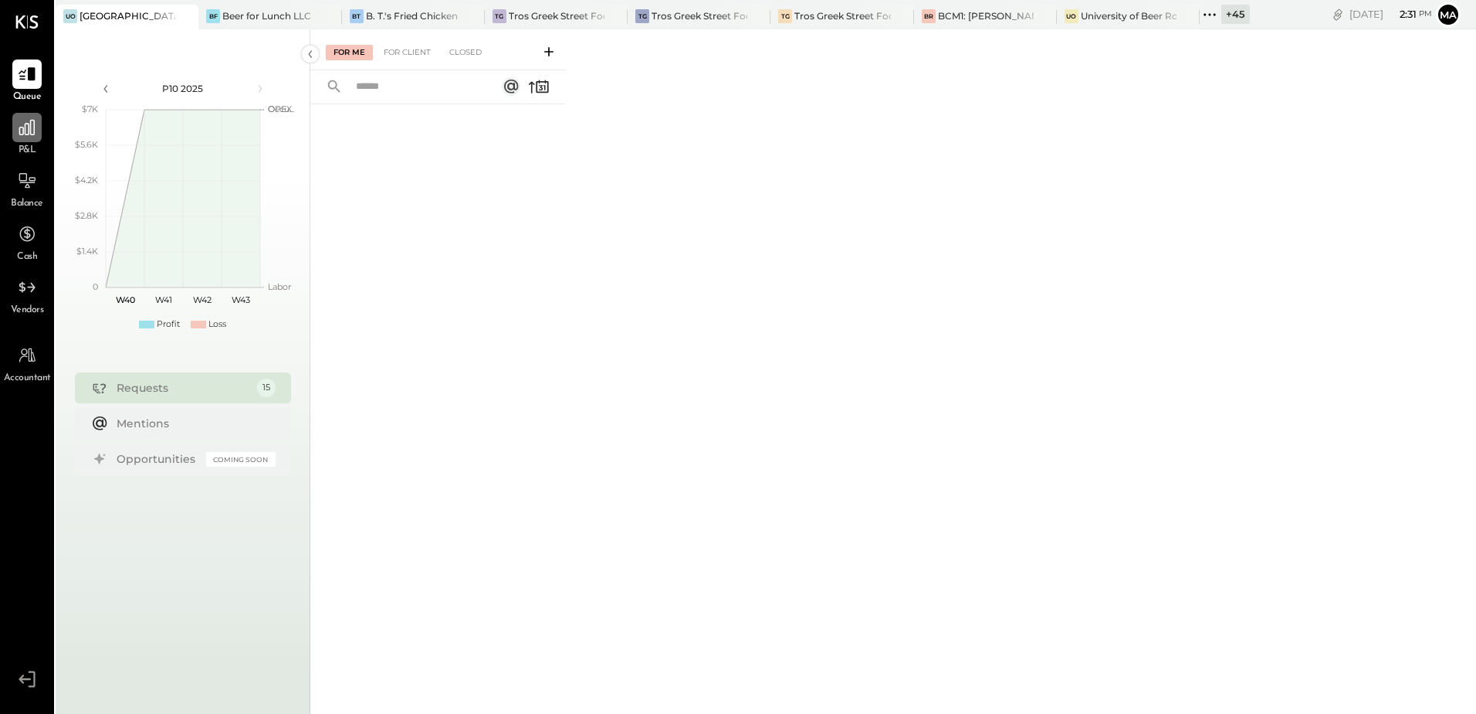
click at [19, 138] on div at bounding box center [26, 127] width 29 height 29
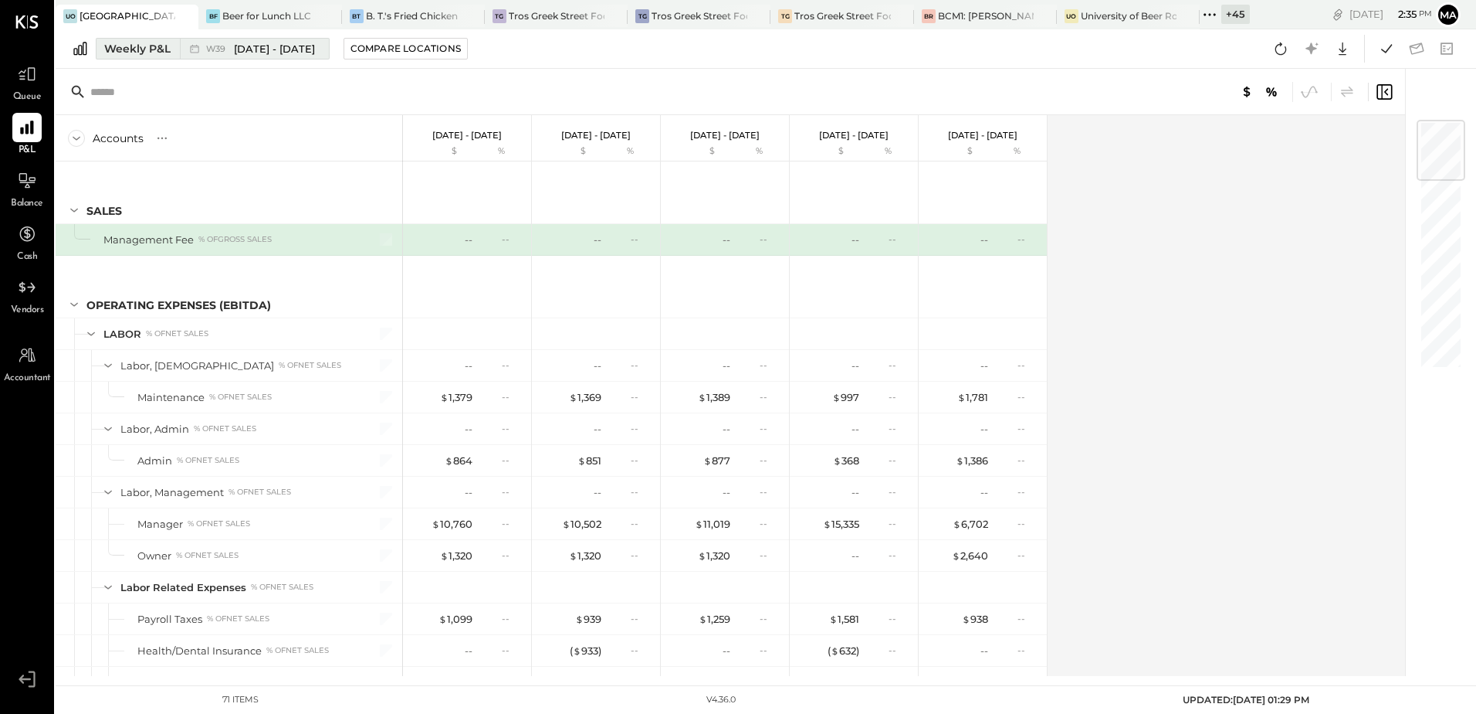
click at [103, 45] on button "Weekly P&L W39 Sep 22 - 28, 2025" at bounding box center [213, 49] width 234 height 22
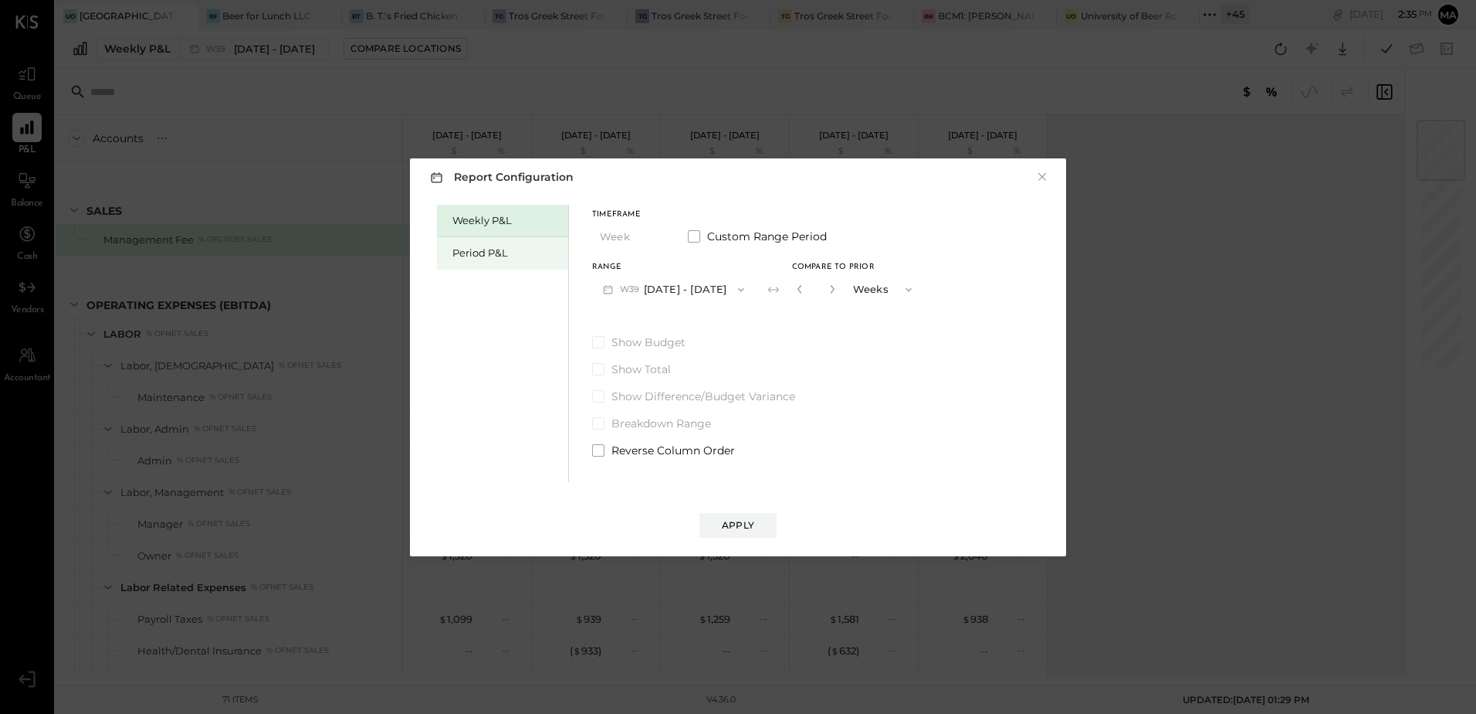
click at [468, 259] on div "Period P&L" at bounding box center [507, 253] width 108 height 15
click at [651, 293] on button "P10 Sep 29 - Oct 26, 2025" at bounding box center [671, 289] width 158 height 29
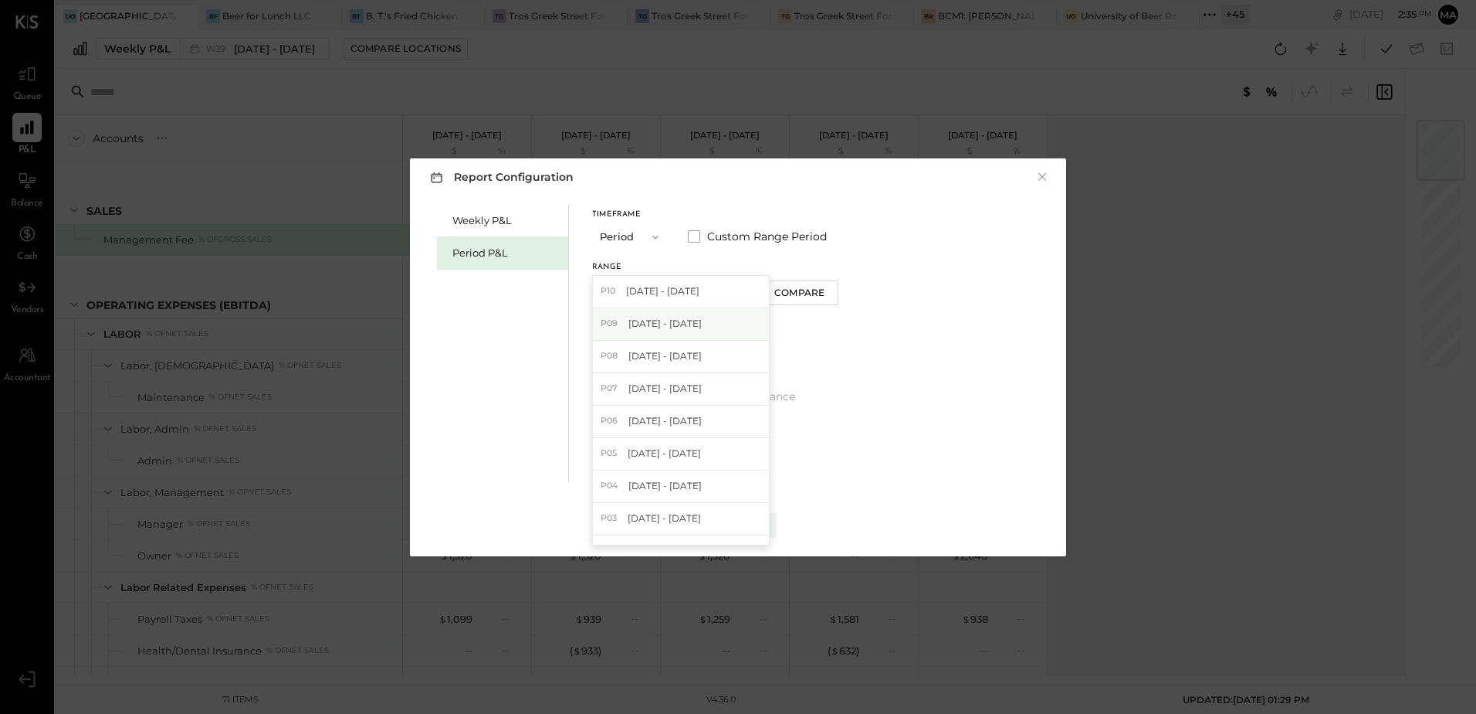
click at [701, 324] on span "Aug 25 - Sep 28, 2025" at bounding box center [665, 323] width 73 height 13
click at [823, 302] on button "Compare" at bounding box center [802, 292] width 77 height 25
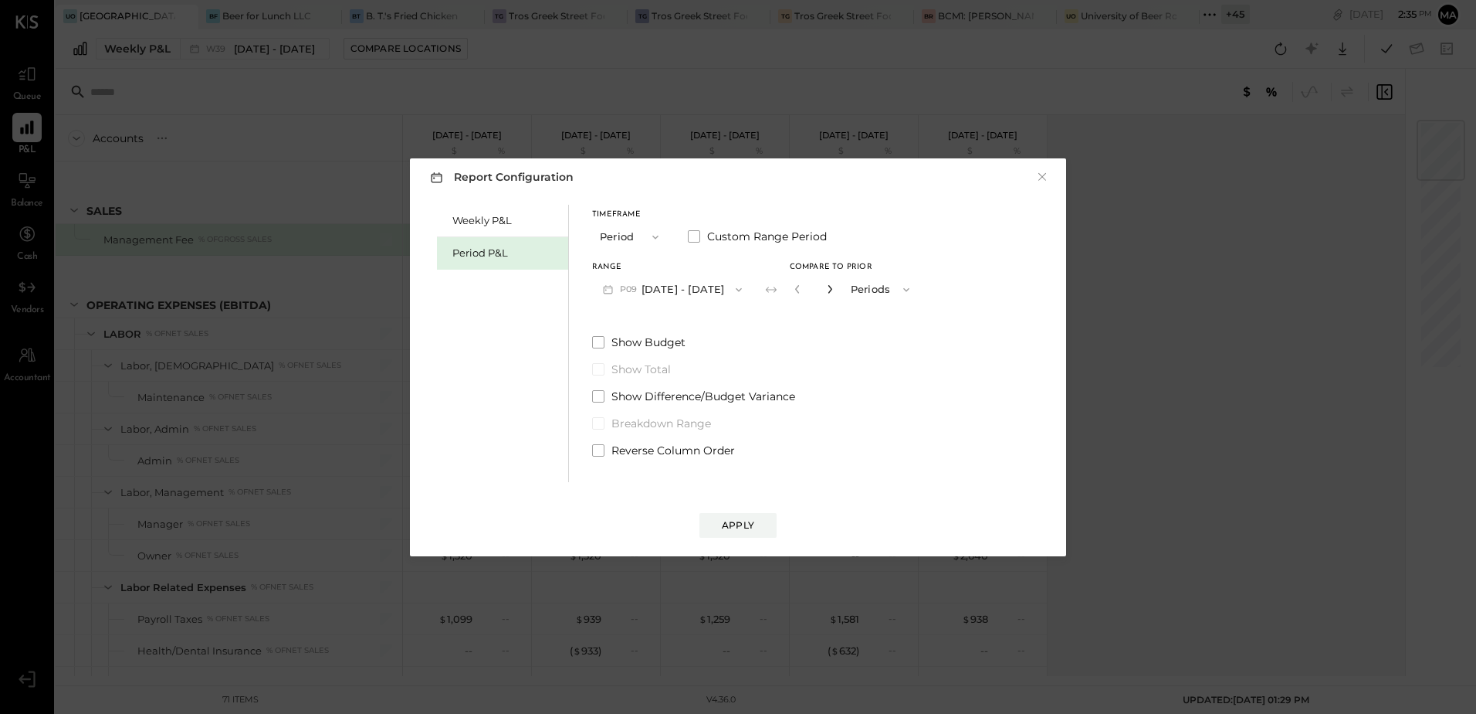
click at [835, 286] on icon "button" at bounding box center [829, 288] width 9 height 9
type input "*"
click at [745, 528] on div "Apply" at bounding box center [738, 524] width 32 height 13
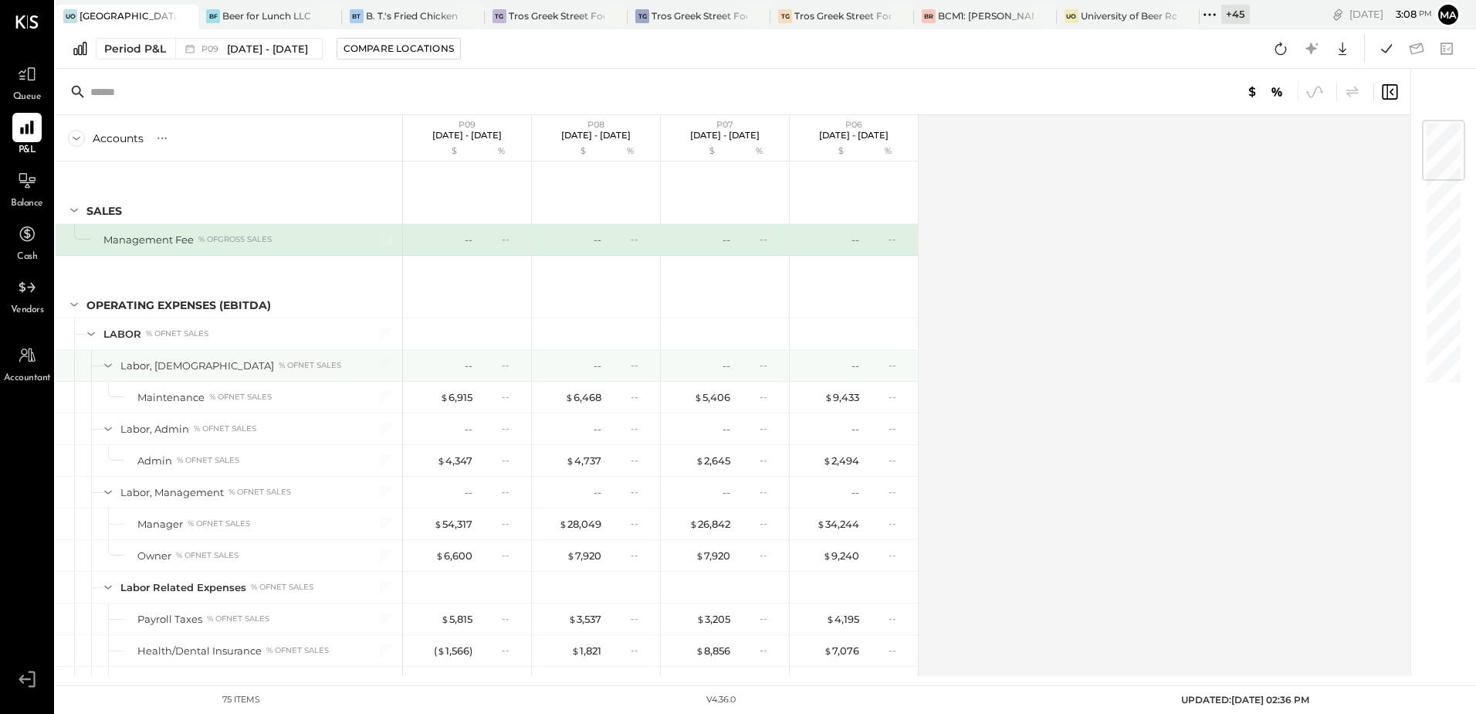
scroll to position [309, 0]
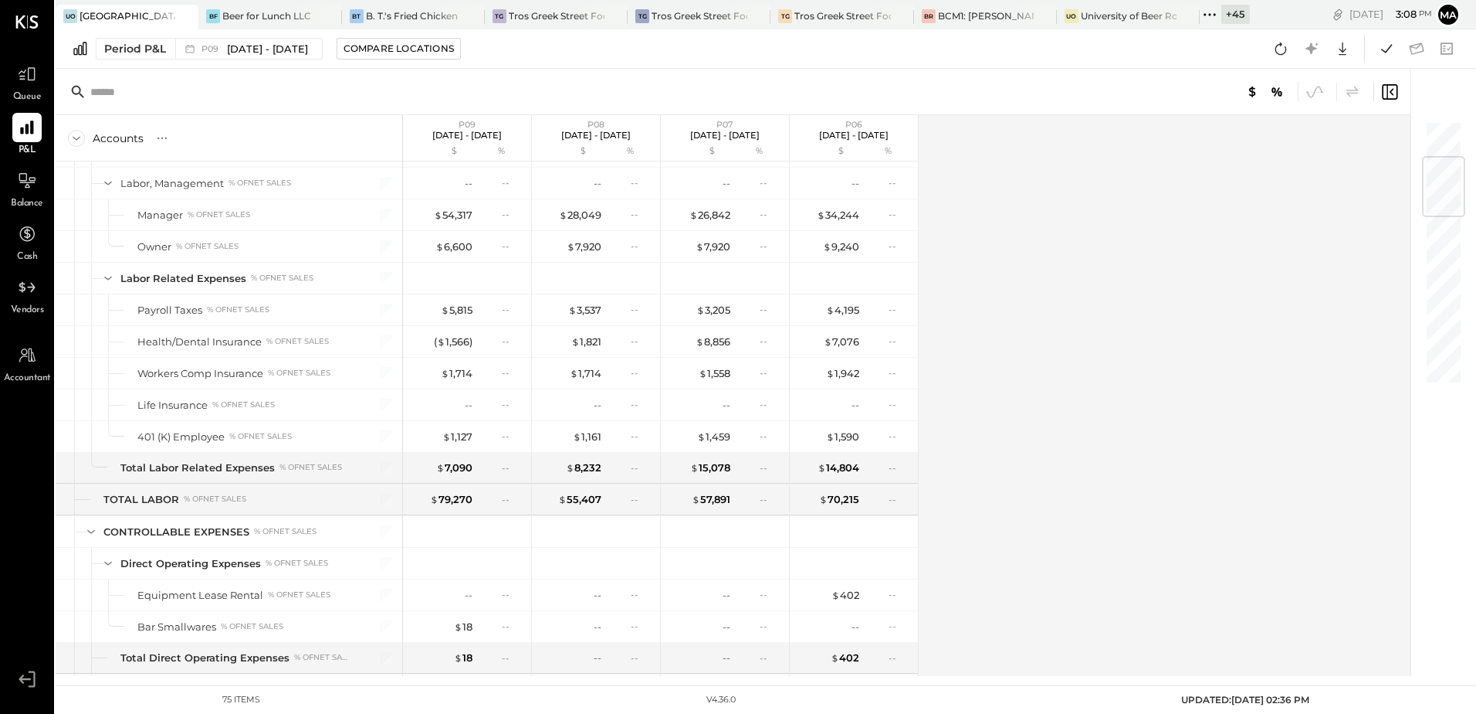
click at [971, 410] on div "Accounts S % GL P09 Aug 25 - Sep 28, 2025 $ % P08 Jul 28 - Aug 24, 2025 $ % P07…" at bounding box center [735, 395] width 1358 height 561
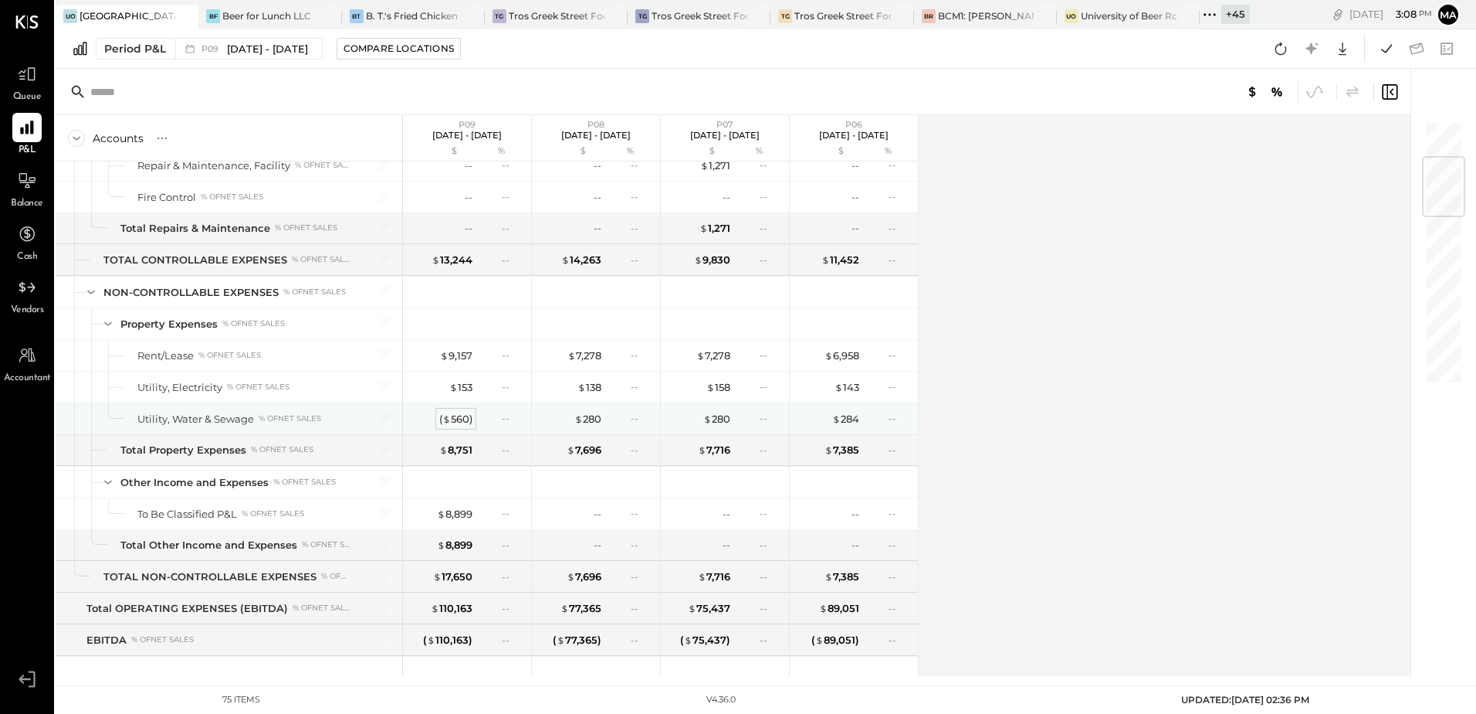
click at [447, 421] on span "$" at bounding box center [446, 418] width 8 height 12
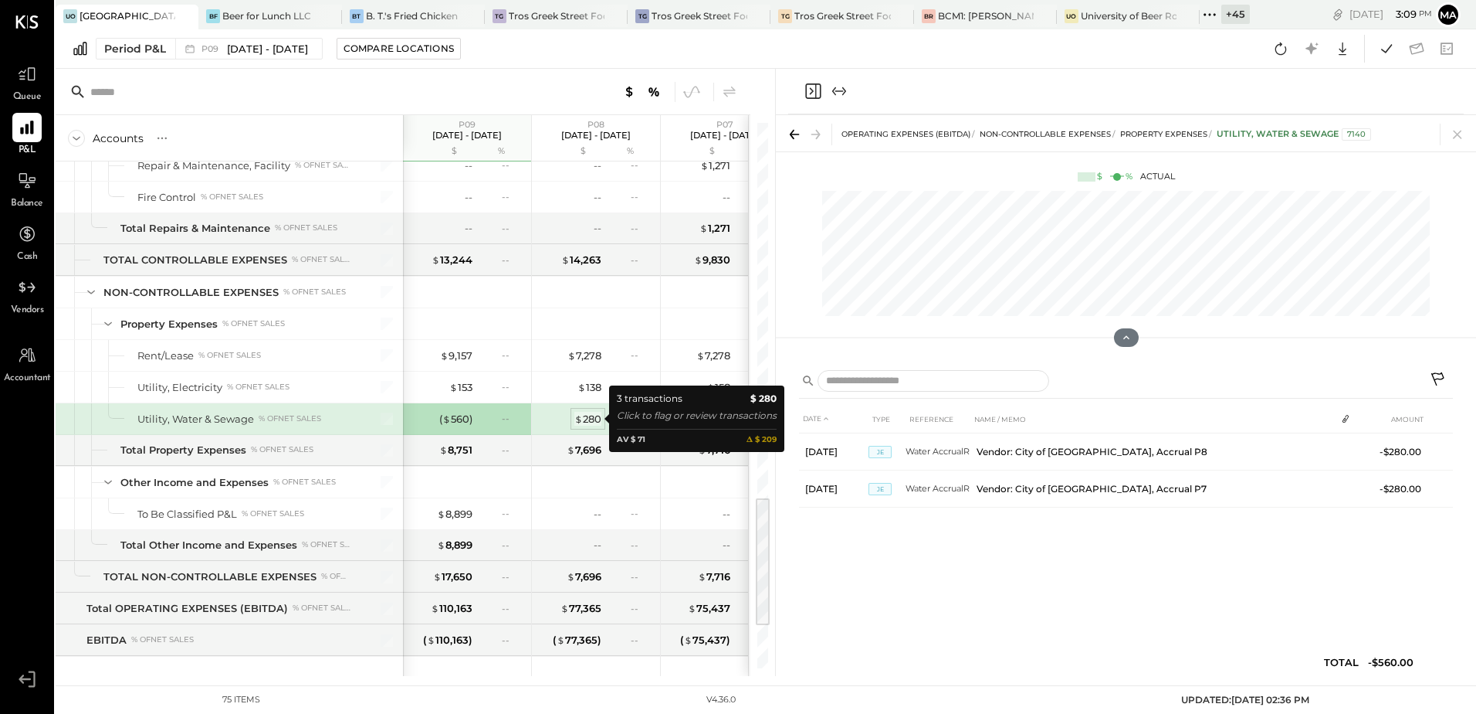
click at [588, 417] on div "$ 280" at bounding box center [588, 419] width 27 height 15
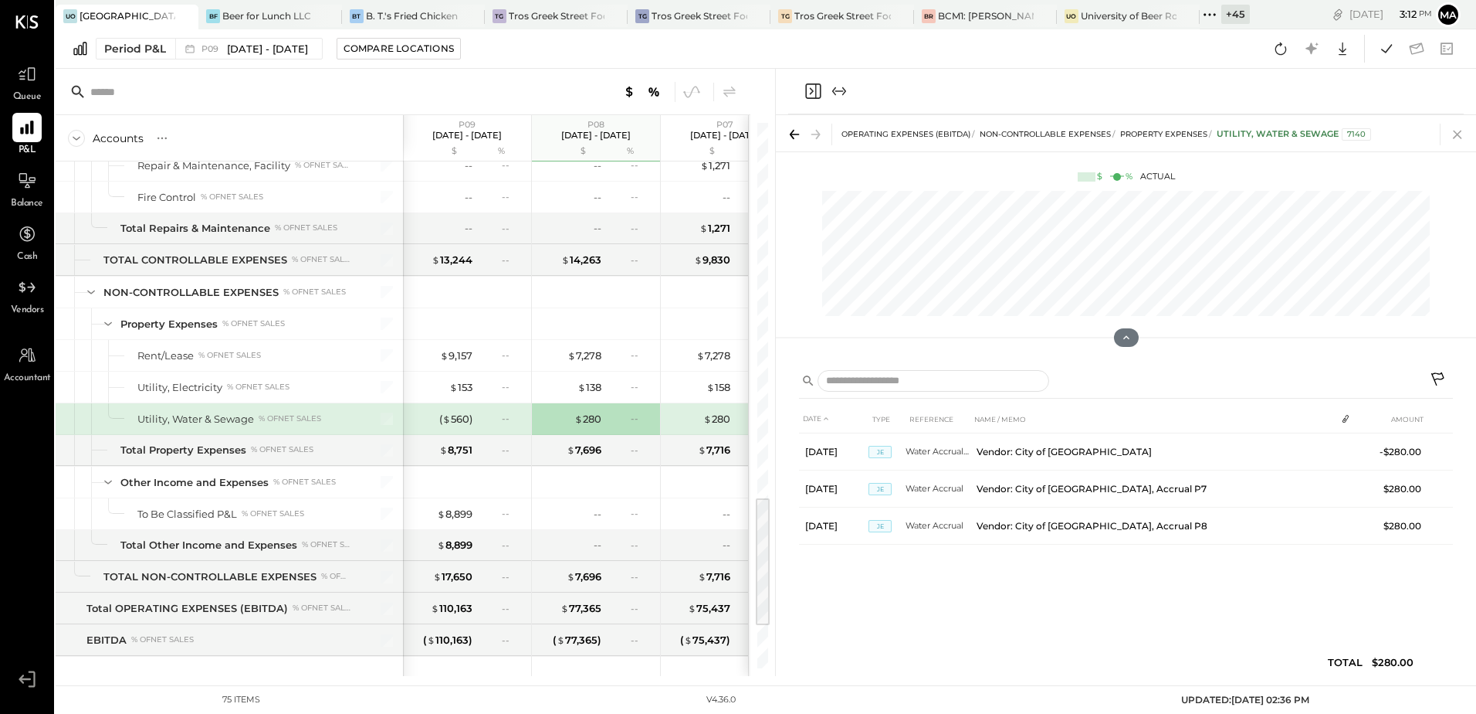
click at [1462, 134] on icon at bounding box center [1458, 135] width 22 height 22
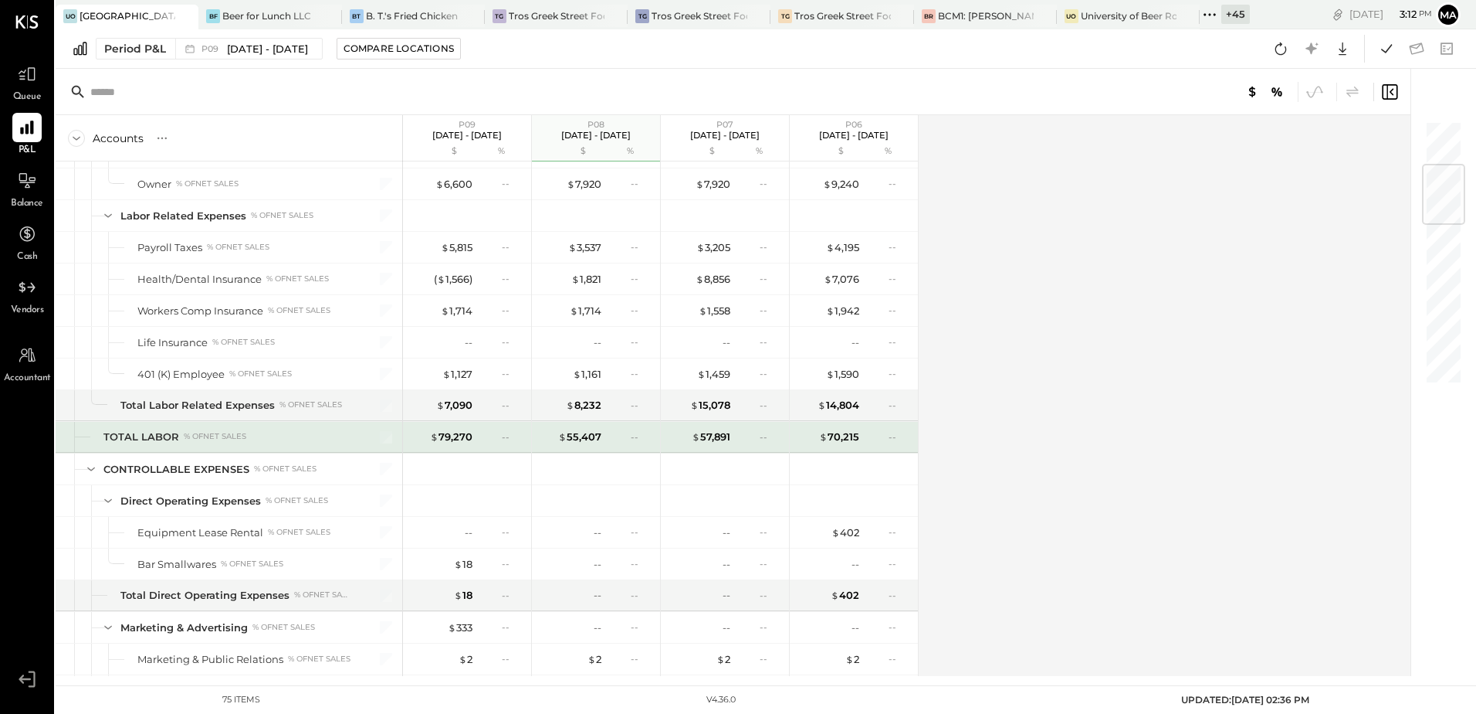
scroll to position [140, 0]
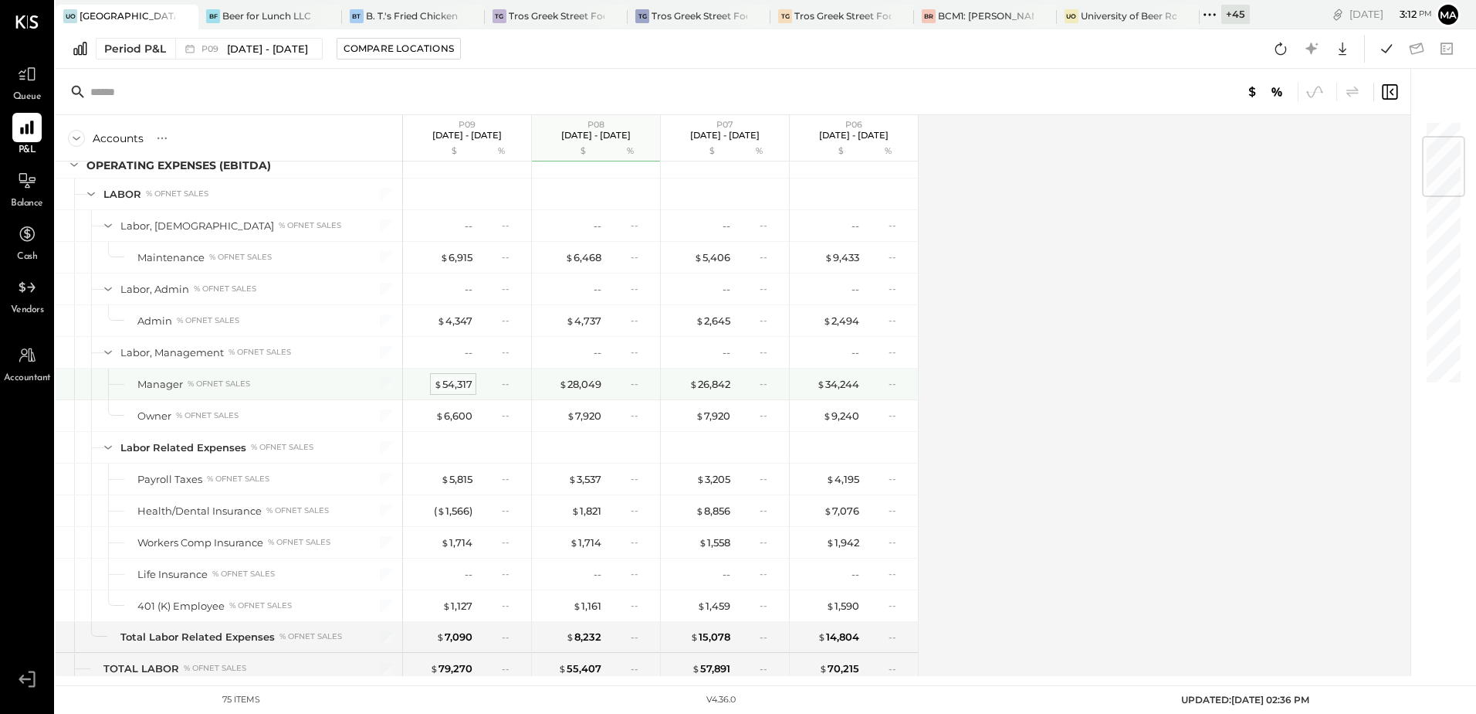
click at [449, 384] on div "$ 54,317" at bounding box center [453, 384] width 39 height 15
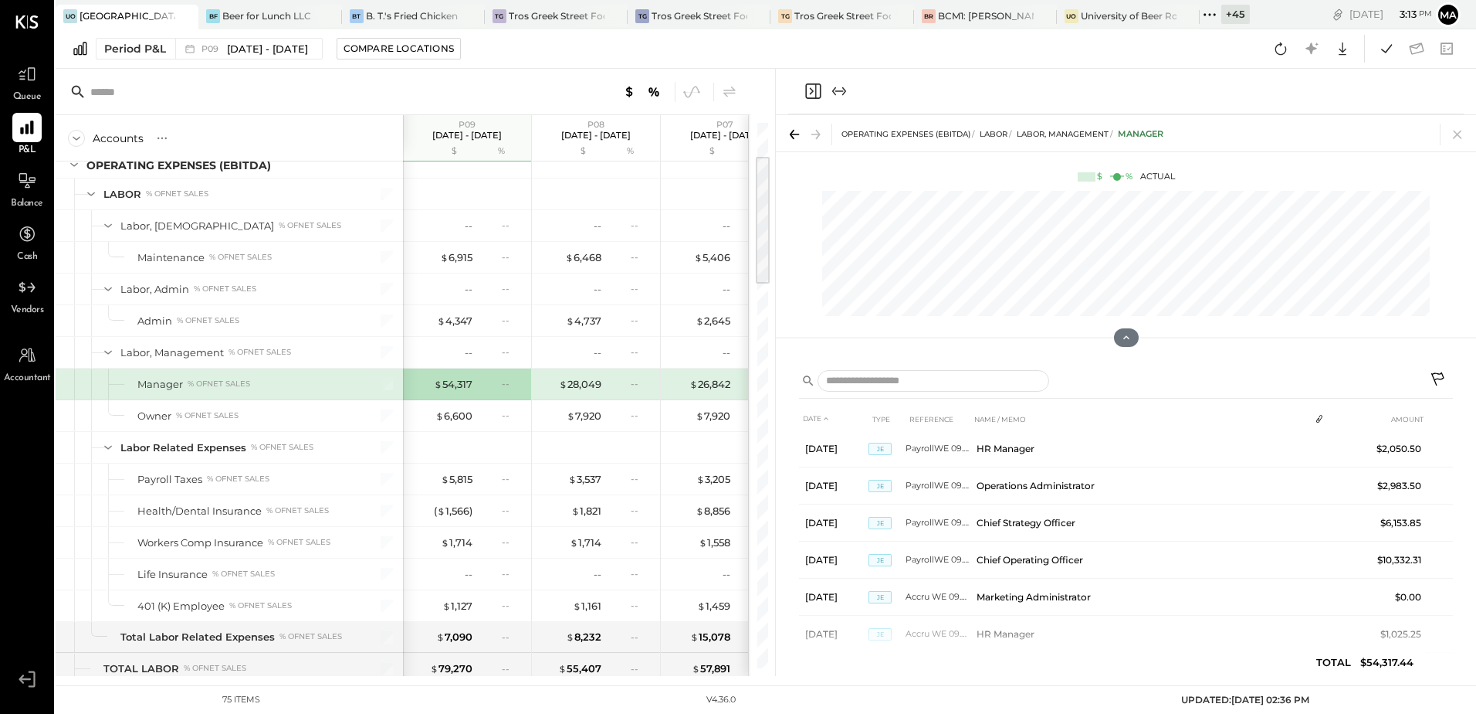
scroll to position [769, 0]
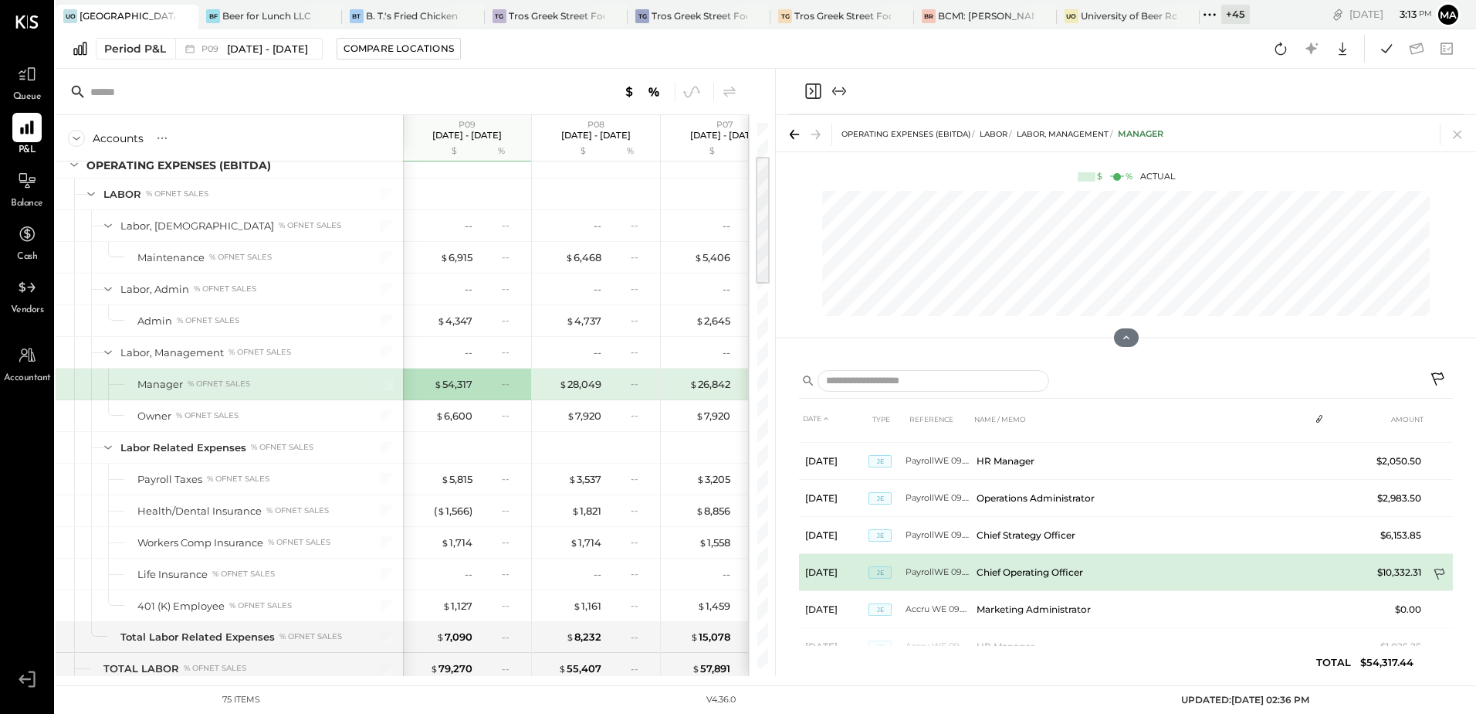
click at [1436, 574] on icon at bounding box center [1439, 574] width 11 height 12
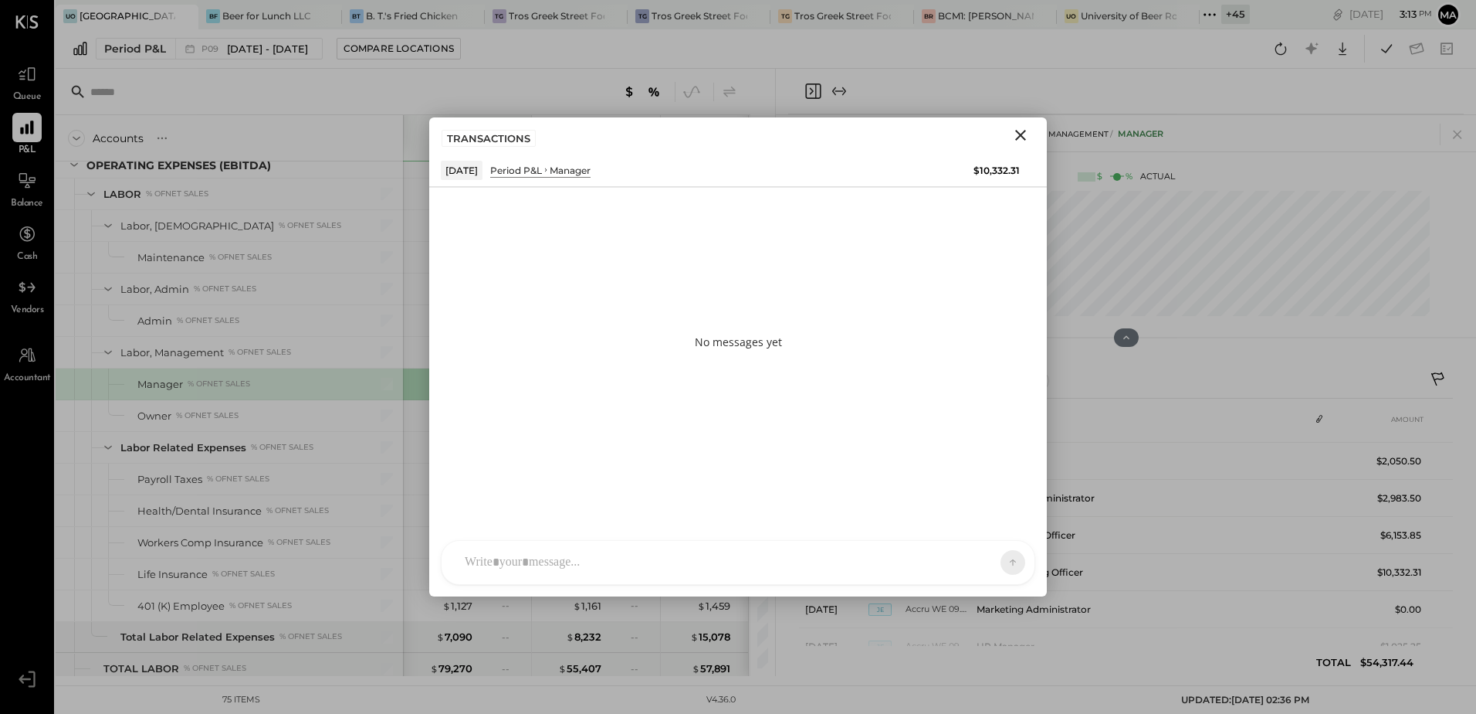
click at [571, 561] on div at bounding box center [738, 562] width 593 height 43
drag, startPoint x: 856, startPoint y: 484, endPoint x: 402, endPoint y: 499, distance: 454.3
click at [402, 499] on div "Accounts S % GL P09 Aug 25 - Sep 28, 2025 $ % P08 Jul 28 - Aug 24, 2025 $ % P07…" at bounding box center [766, 372] width 1421 height 607
click at [1006, 472] on icon at bounding box center [1002, 473] width 19 height 19
click at [744, 514] on div "The manager's salary has increased significantly, nearly doubling compared to t…" at bounding box center [717, 528] width 520 height 97
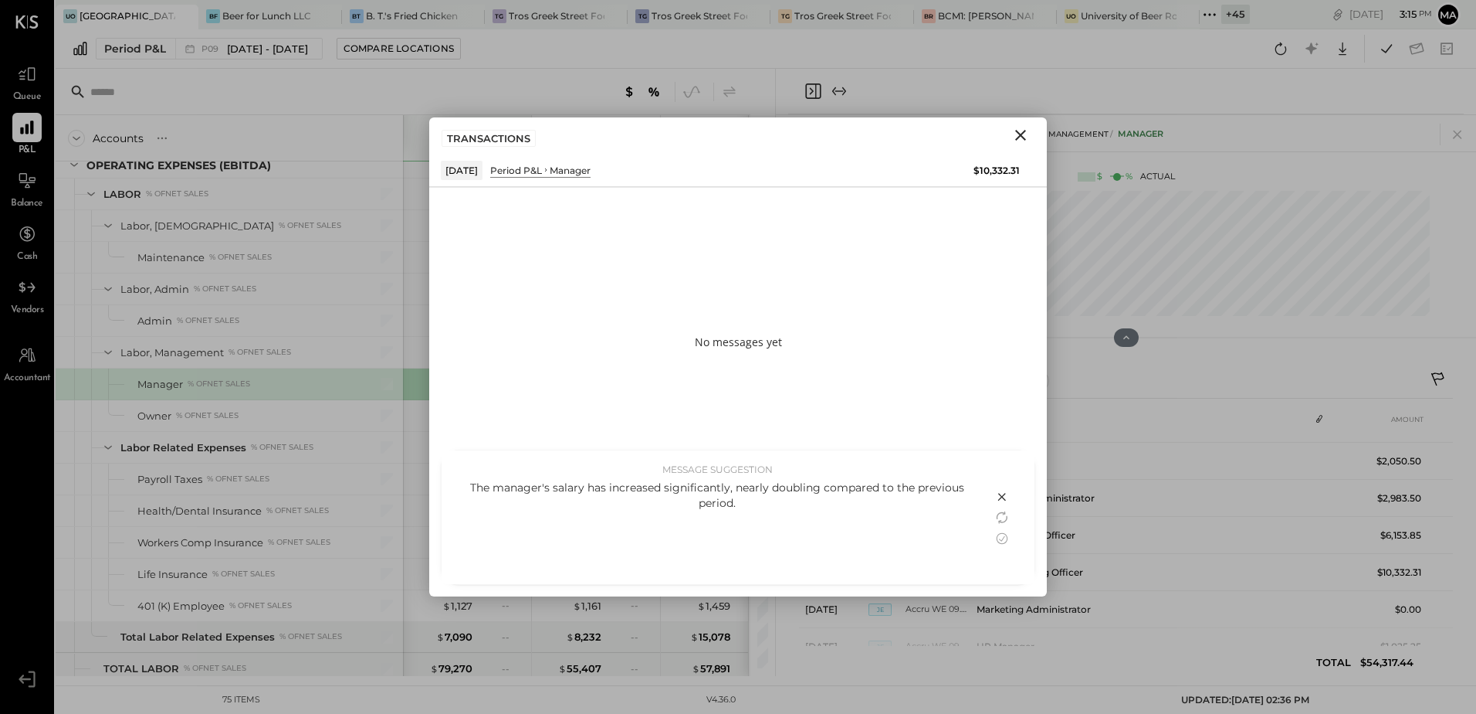
click at [750, 505] on div "The manager's salary has increased significantly, nearly doubling compared to t…" at bounding box center [717, 495] width 520 height 31
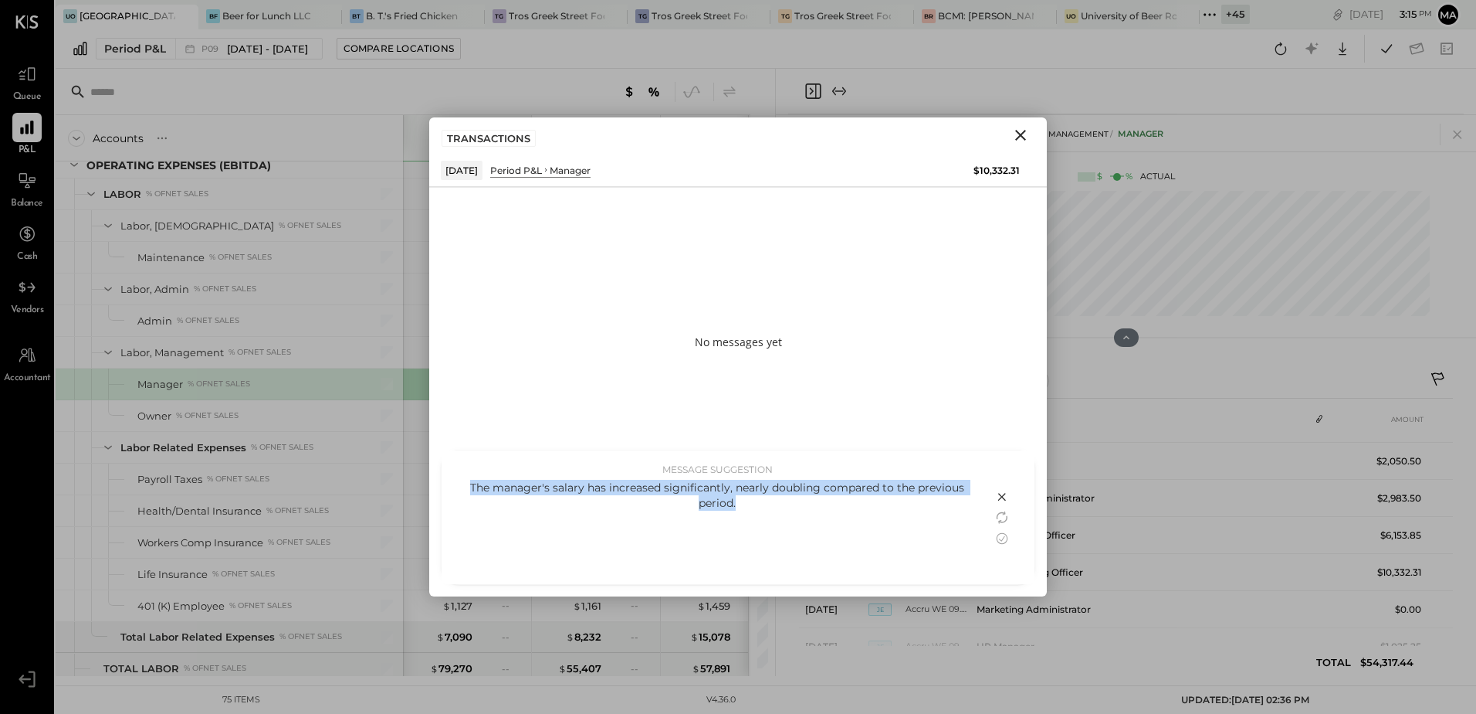
drag, startPoint x: 767, startPoint y: 500, endPoint x: 459, endPoint y: 482, distance: 308.6
click at [459, 482] on div "The manager's salary has increased significantly, nearly doubling compared to t…" at bounding box center [717, 495] width 520 height 31
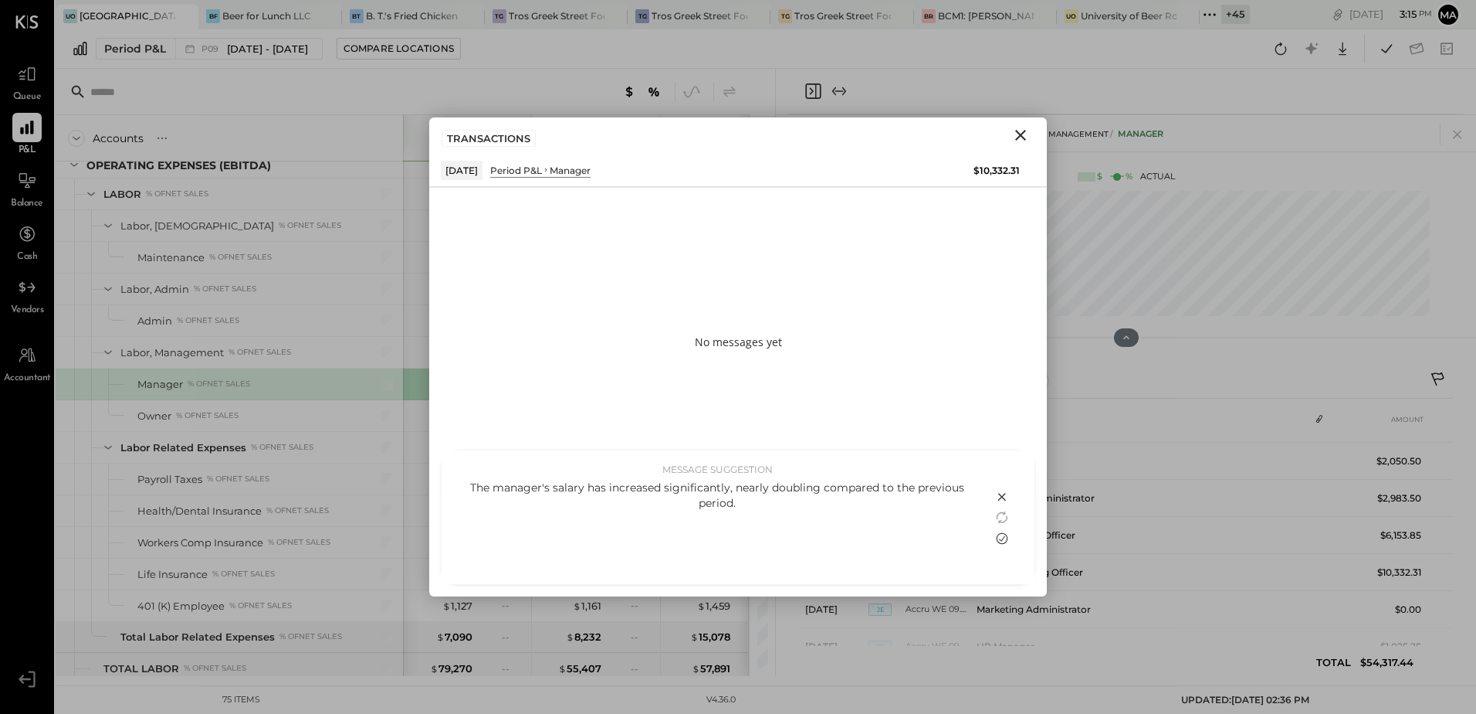
click at [1003, 536] on icon at bounding box center [1002, 538] width 19 height 19
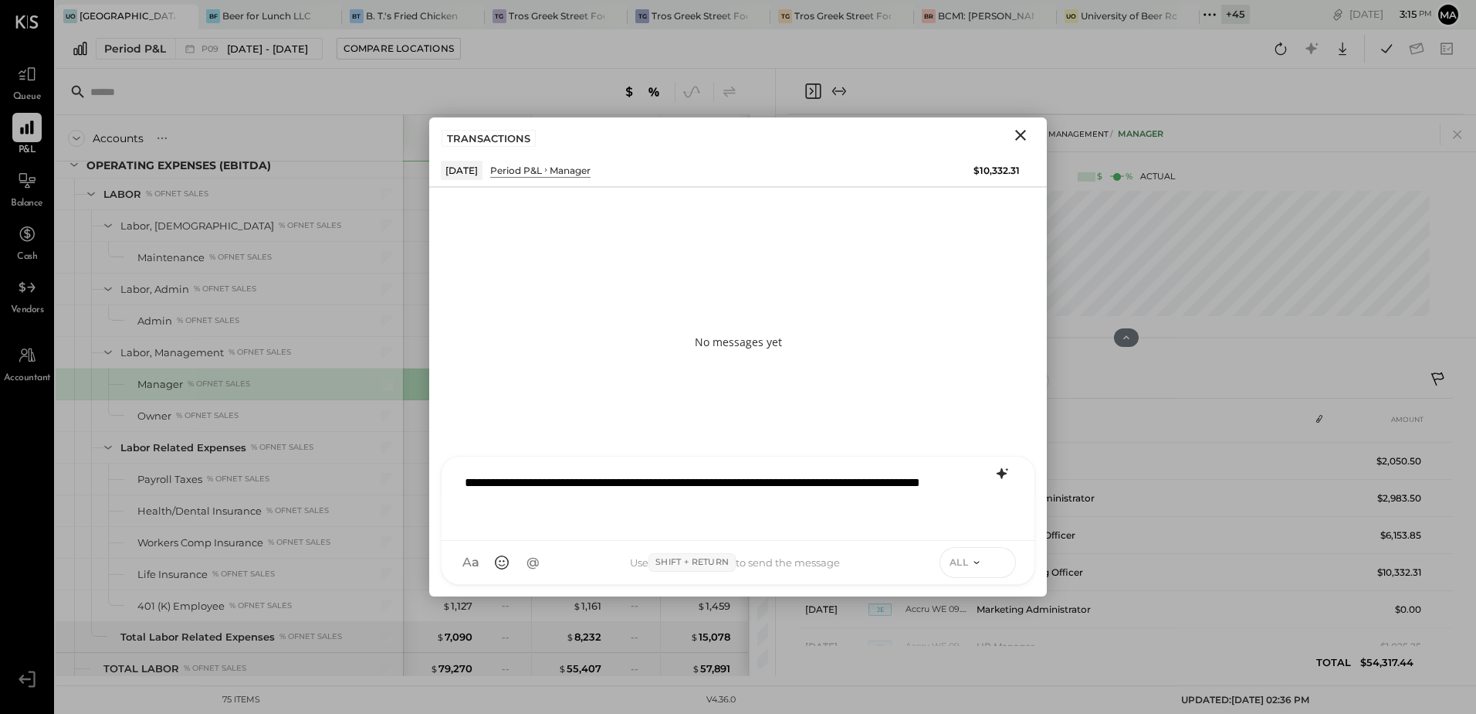
click at [1002, 565] on icon at bounding box center [1000, 561] width 14 height 15
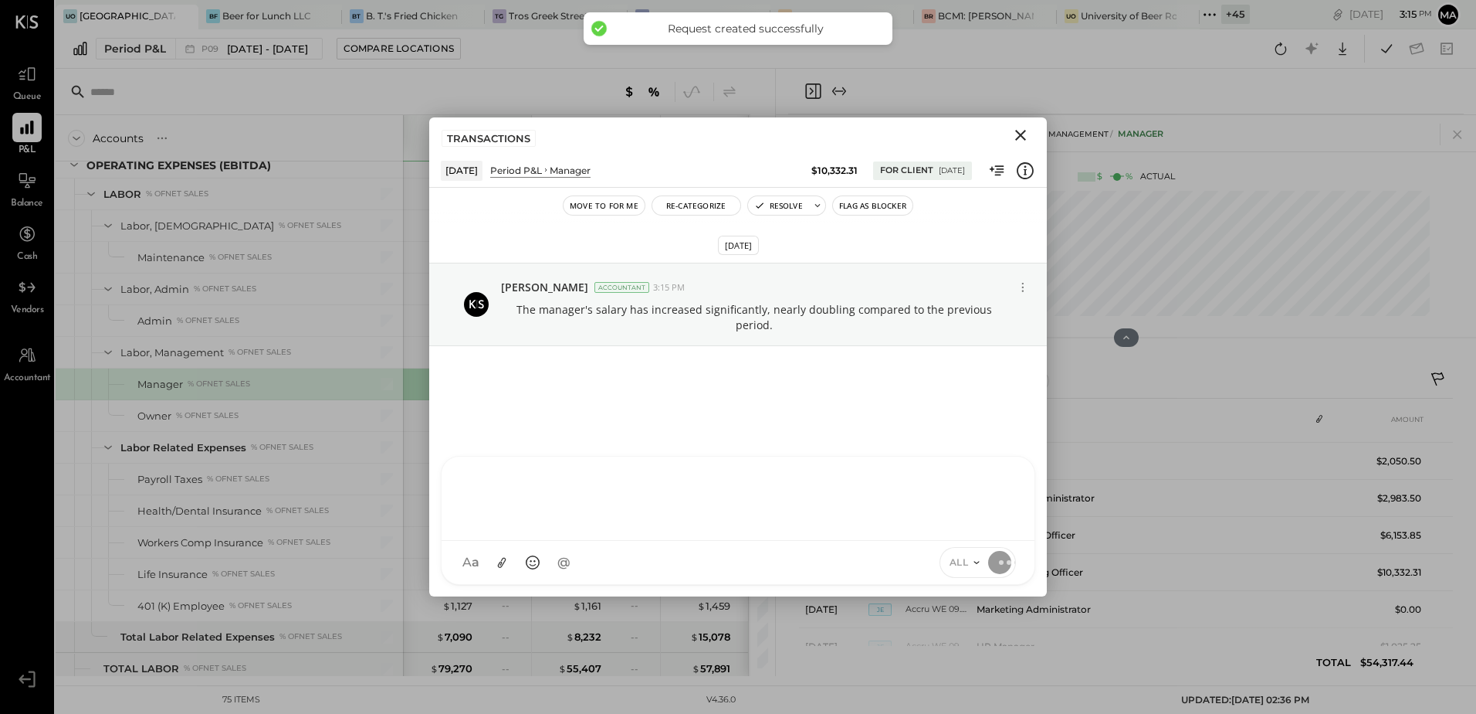
click at [1022, 134] on icon "Close" at bounding box center [1020, 135] width 11 height 11
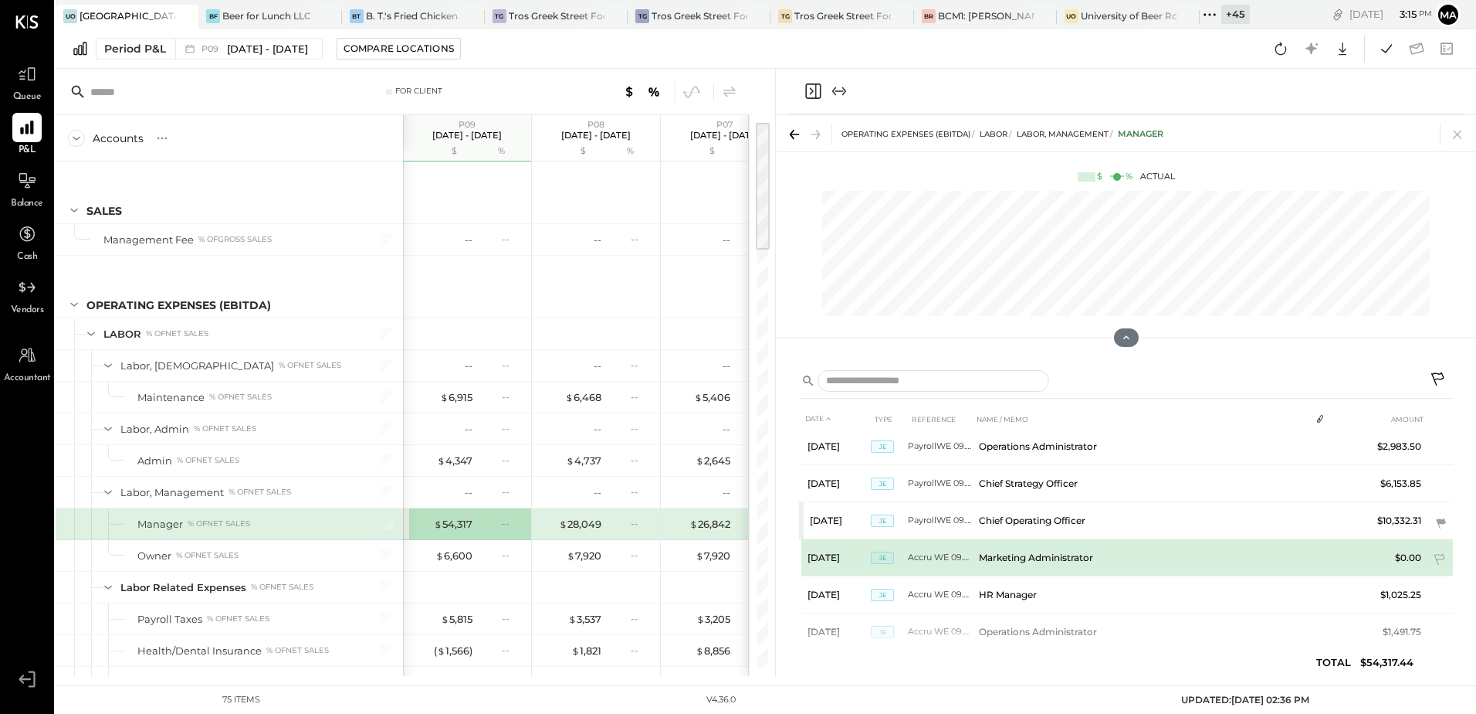
scroll to position [846, 0]
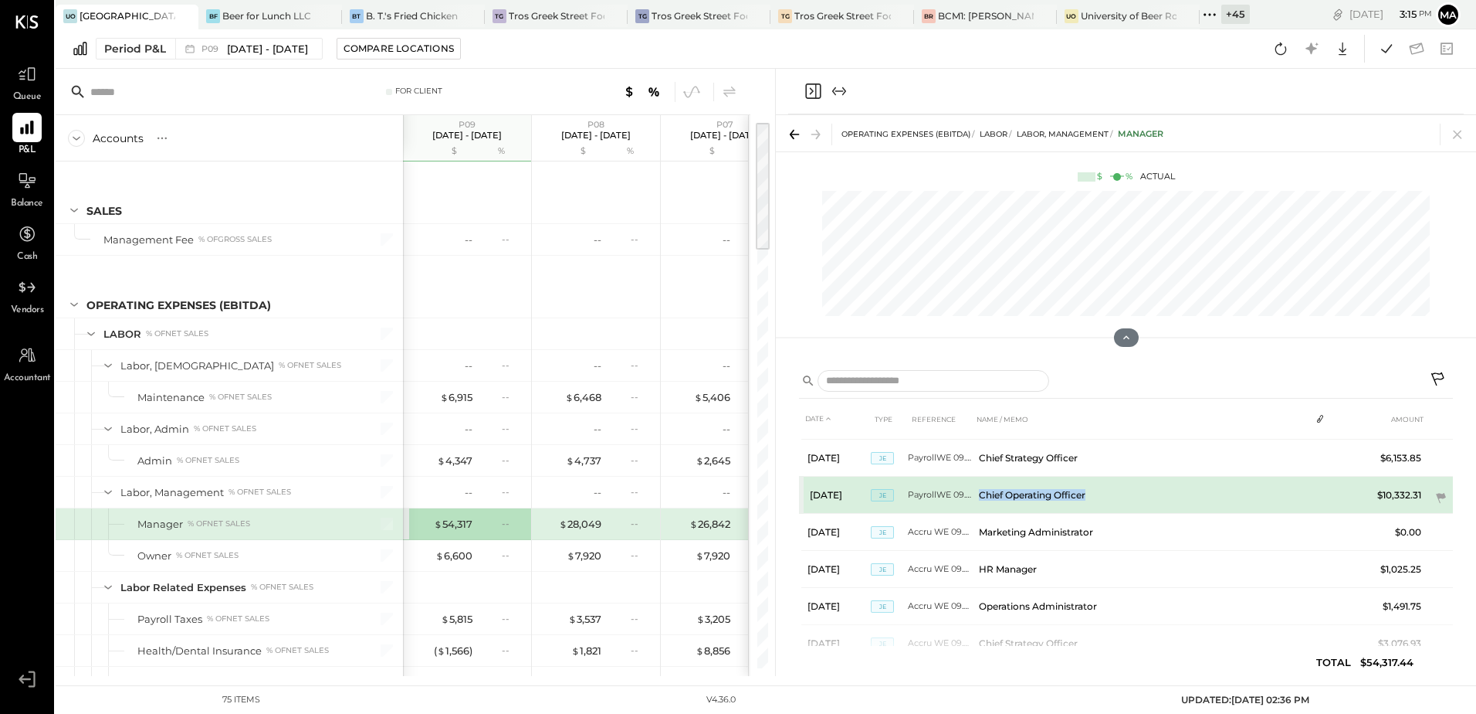
drag, startPoint x: 1095, startPoint y: 493, endPoint x: 979, endPoint y: 496, distance: 115.9
click at [979, 496] on td "Chief Operating Officer" at bounding box center [1141, 494] width 337 height 37
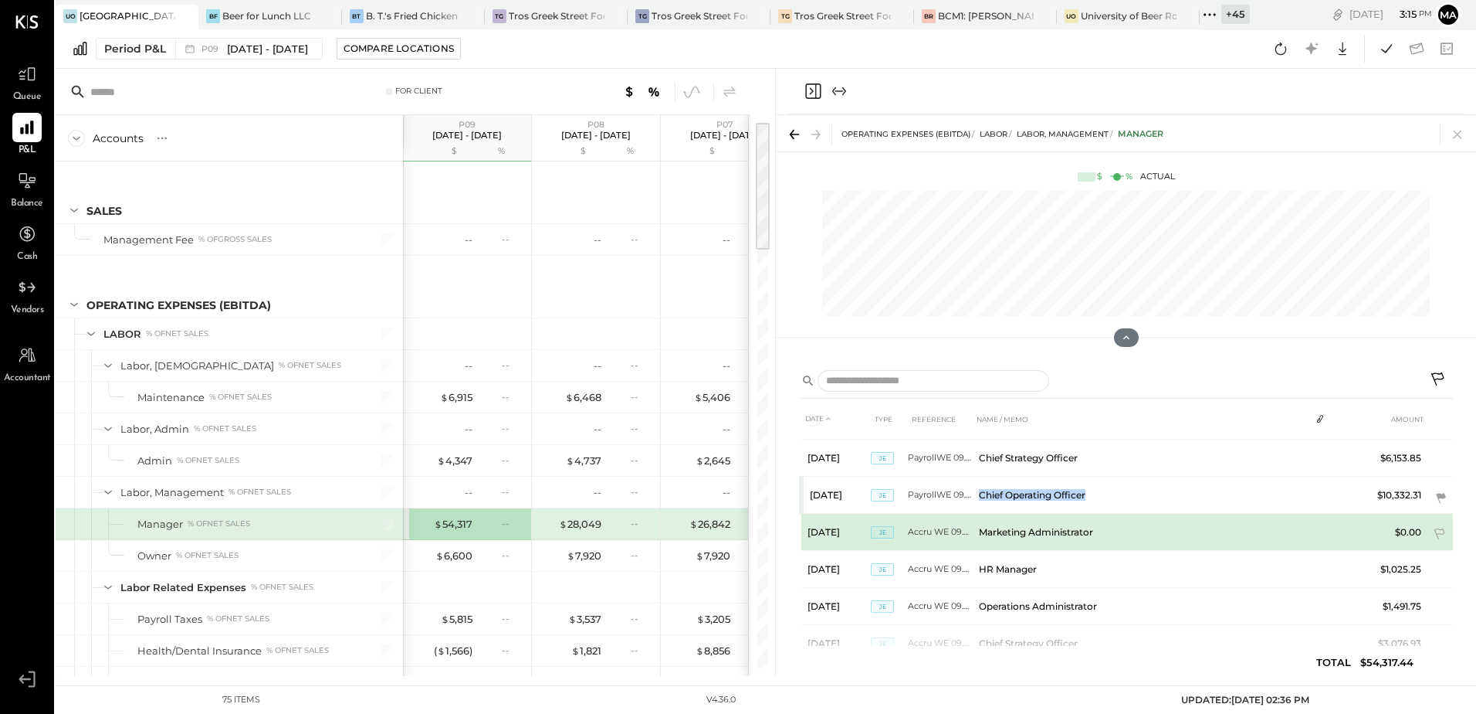
copy td "Chief Operating Officer"
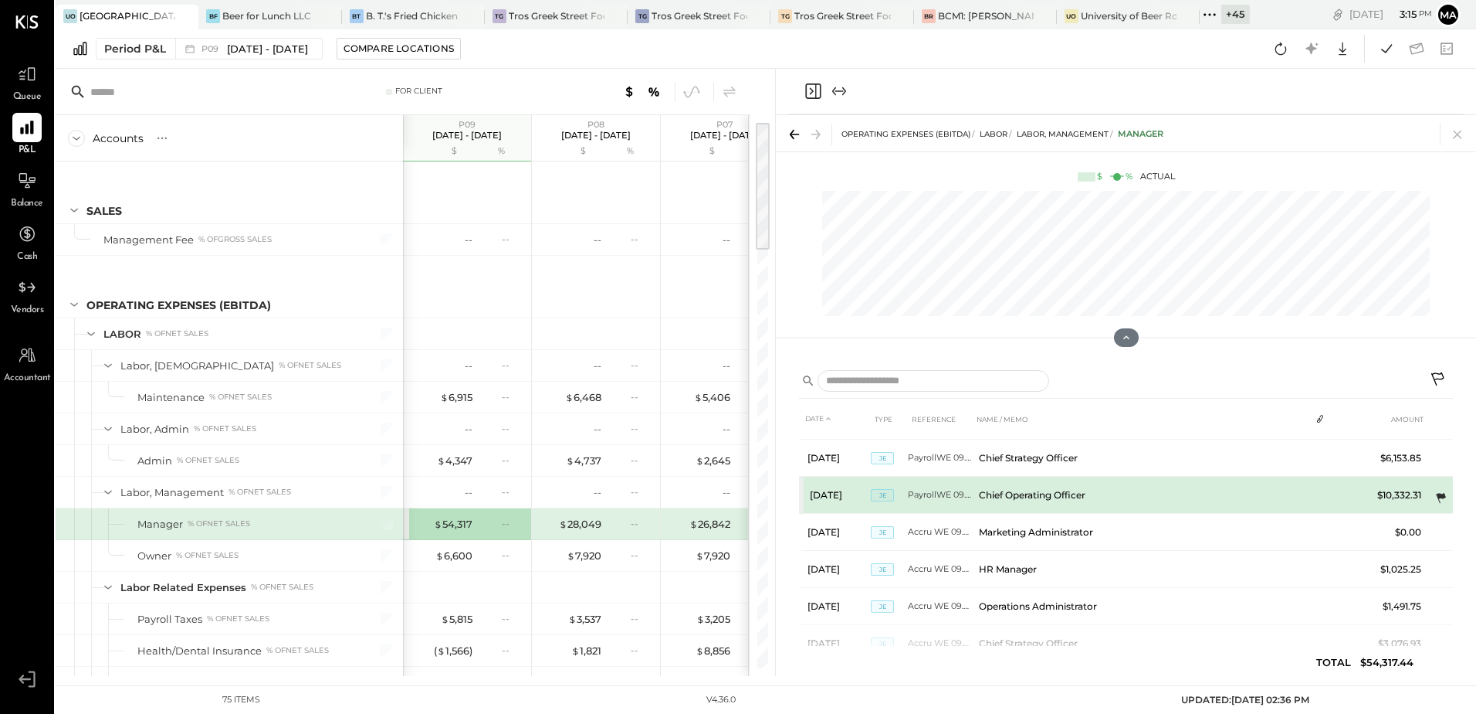
click at [1443, 497] on icon at bounding box center [1441, 498] width 10 height 10
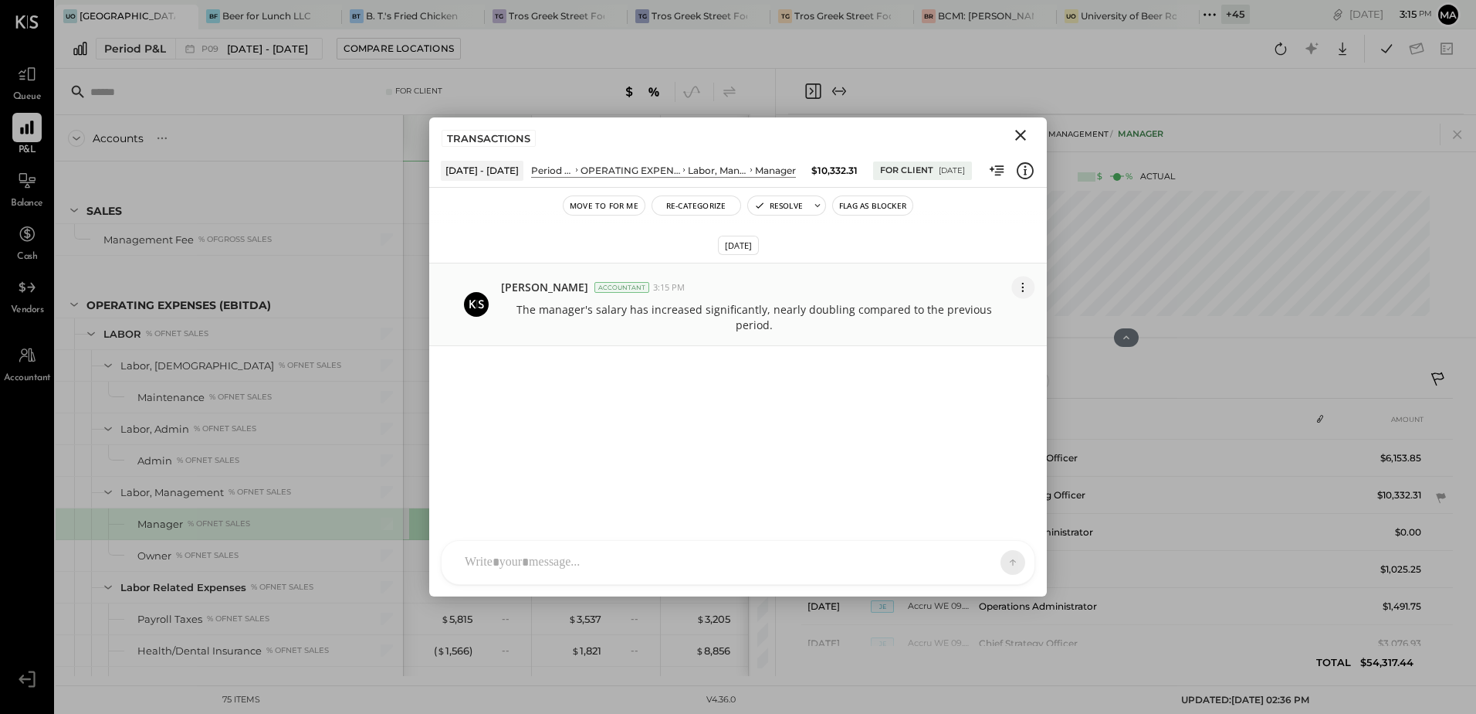
click at [1021, 290] on icon at bounding box center [1023, 287] width 16 height 16
click at [995, 310] on button "Edit Message" at bounding box center [985, 314] width 99 height 28
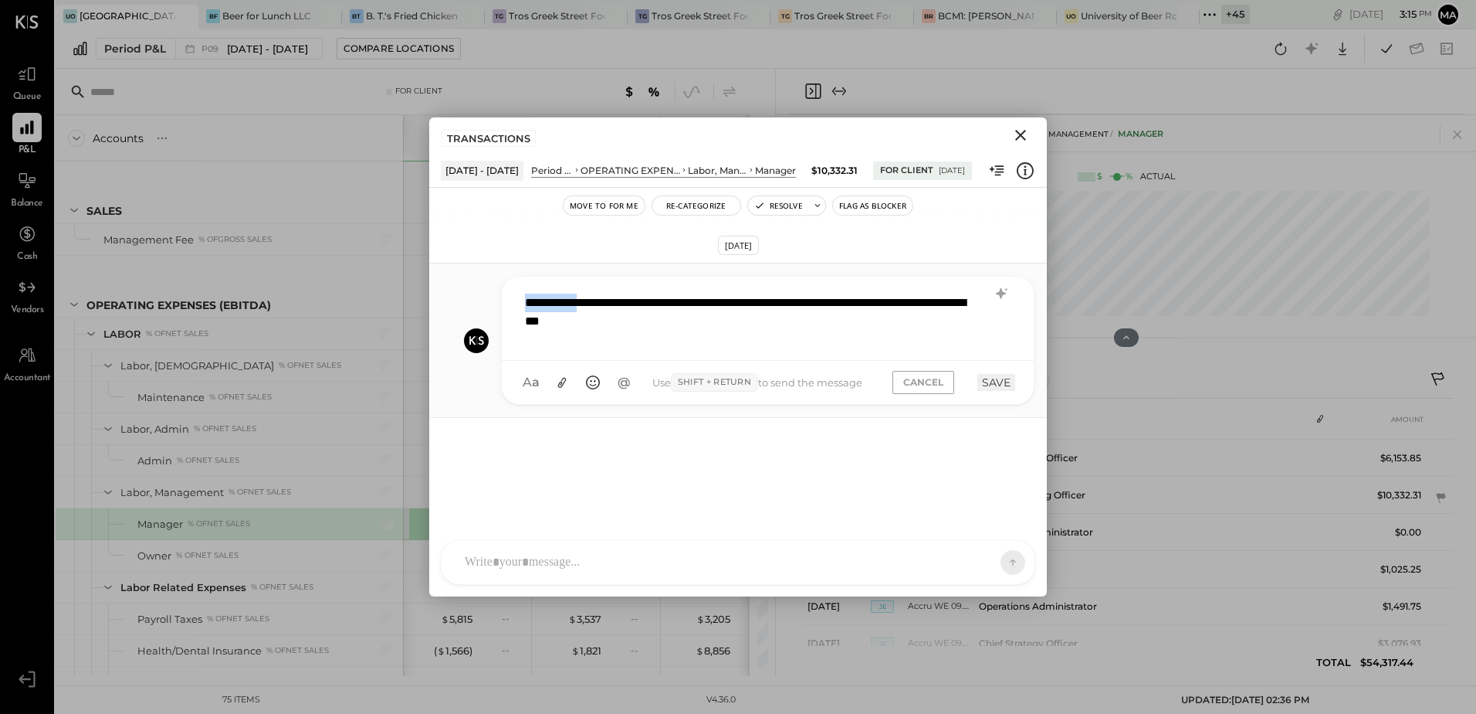
drag, startPoint x: 608, startPoint y: 299, endPoint x: 507, endPoint y: 292, distance: 101.4
click at [507, 292] on div "**********" at bounding box center [768, 318] width 532 height 84
paste div
click at [815, 329] on div "**********" at bounding box center [767, 317] width 501 height 62
click at [992, 381] on button "SAVE" at bounding box center [997, 382] width 38 height 17
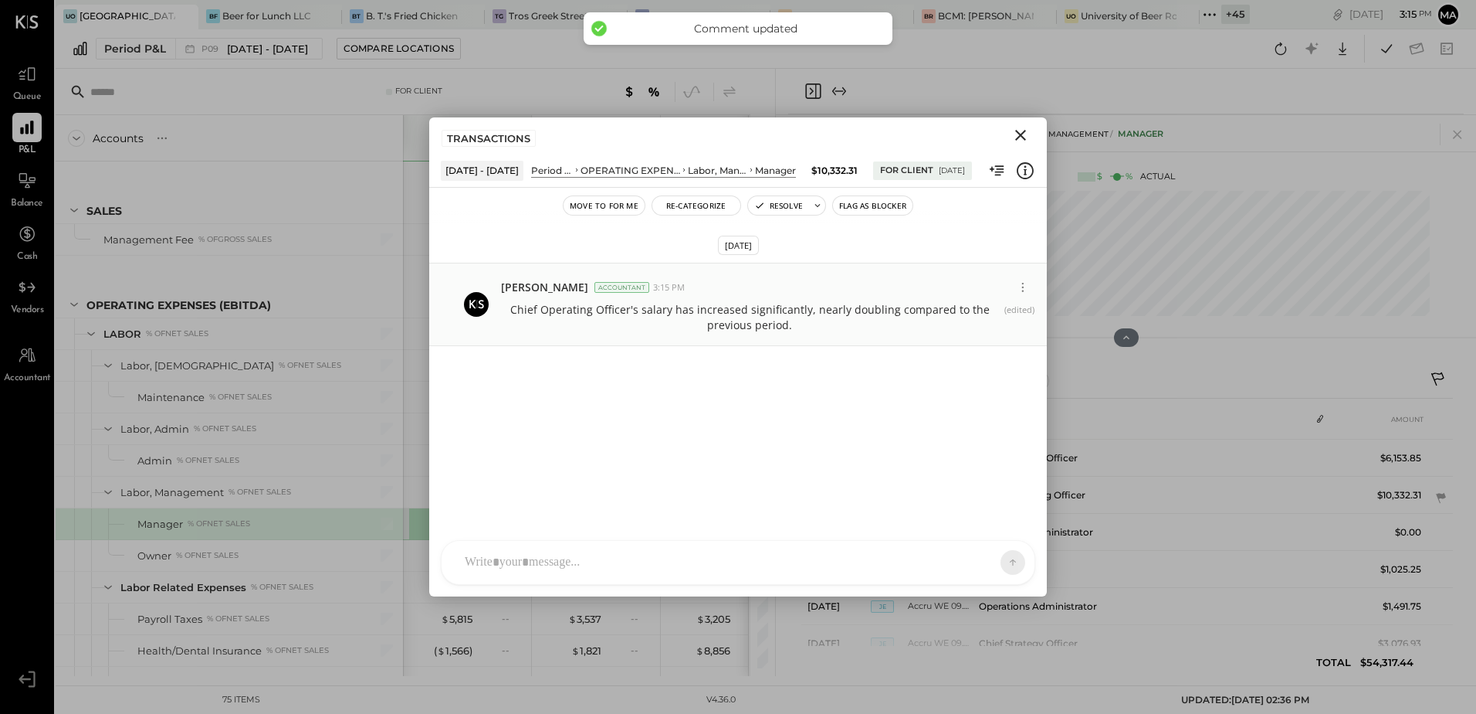
click at [1021, 139] on icon "Close" at bounding box center [1021, 135] width 19 height 19
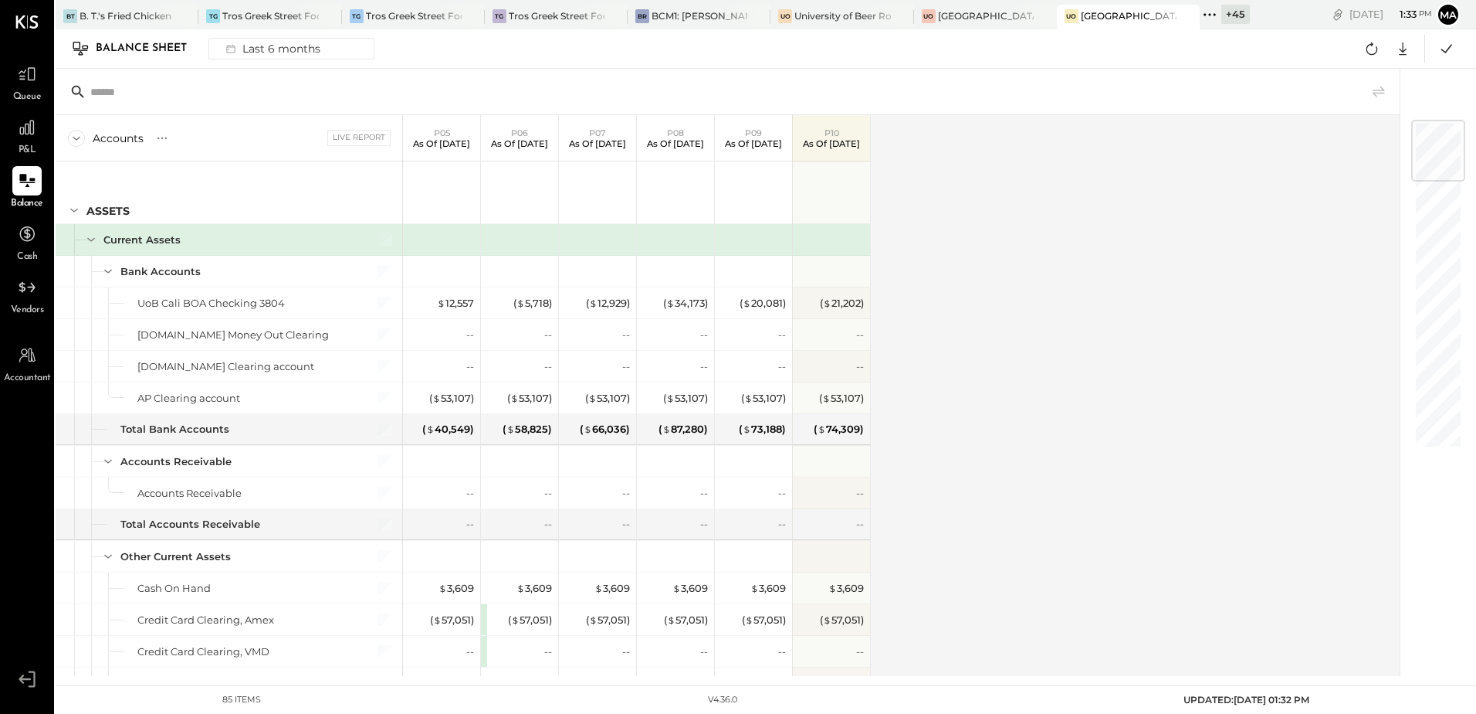
click at [1193, 341] on div "Accounts S GL Live Report P05 As of May 25th 2025 P06 As of Jun 29th 2025 P07 A…" at bounding box center [729, 395] width 1347 height 561
click at [1373, 53] on icon at bounding box center [1372, 49] width 20 height 20
click at [249, 46] on div "Last 6 months" at bounding box center [272, 49] width 110 height 20
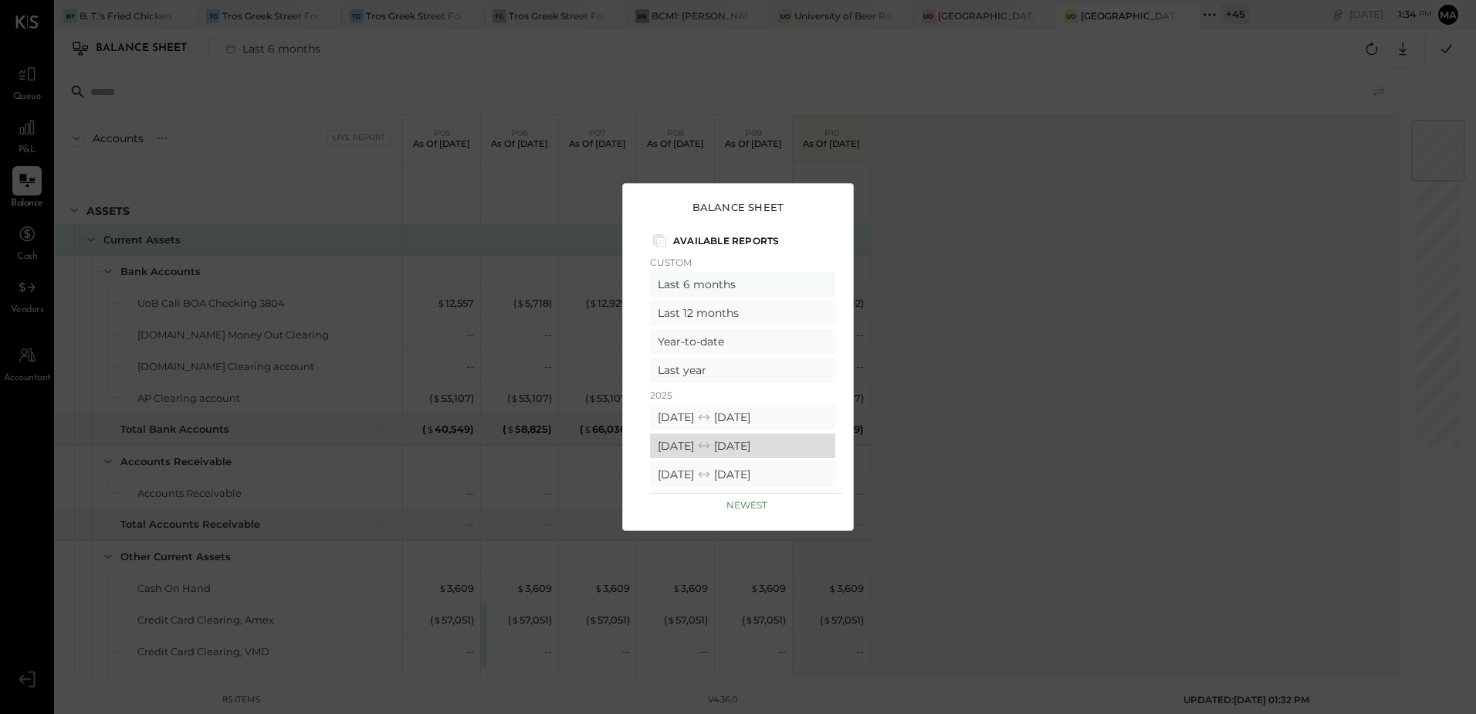
click at [769, 449] on div "08/25/2025 09/28/2025" at bounding box center [742, 445] width 185 height 25
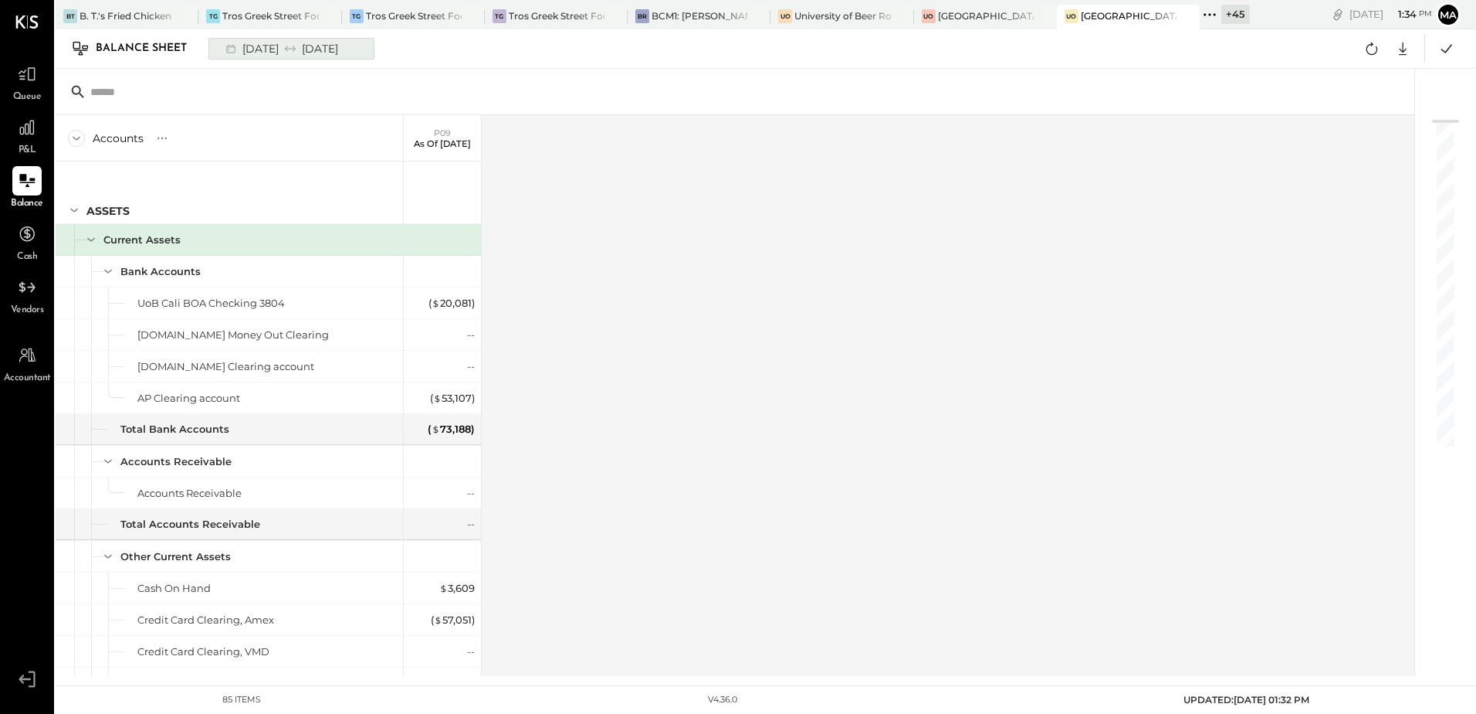
click at [269, 50] on div "08/25/2025 09/28/2025" at bounding box center [280, 49] width 127 height 20
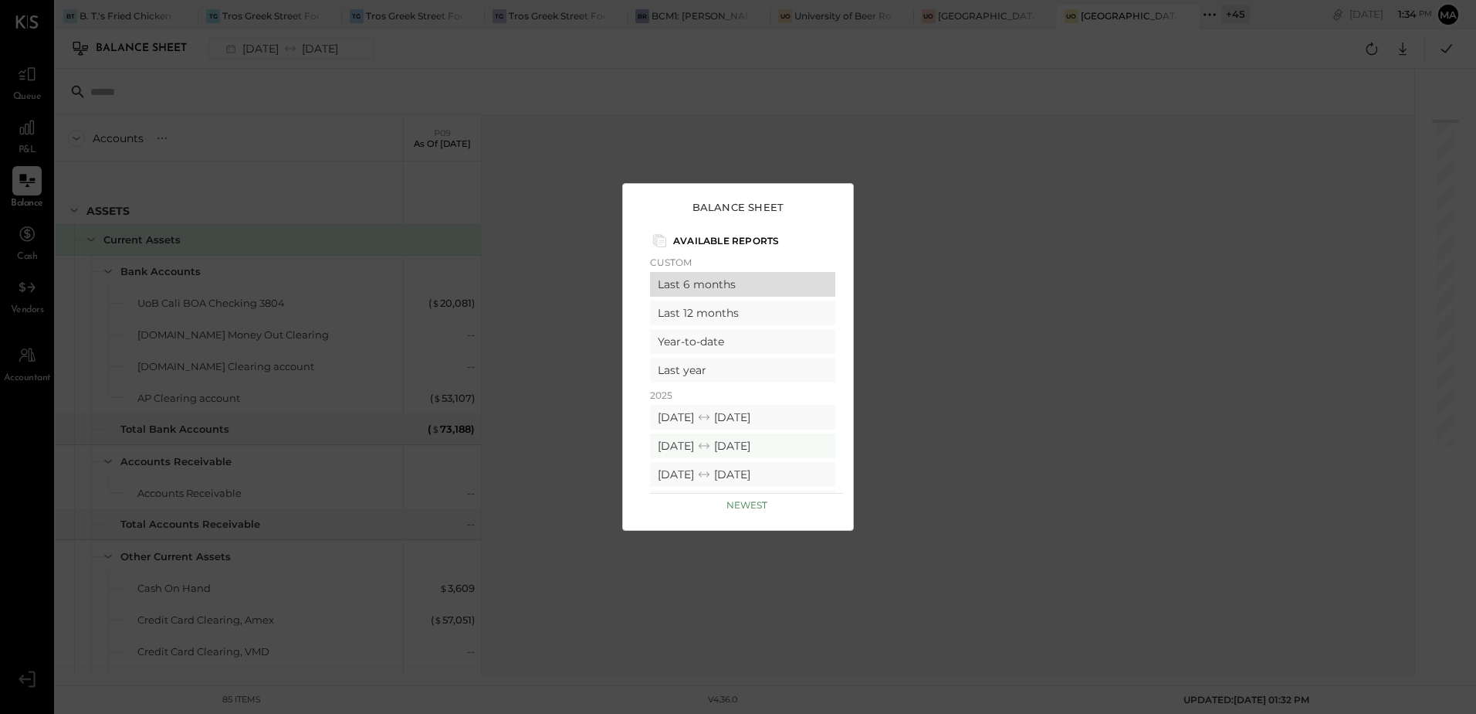
click at [731, 283] on div "Last 6 months" at bounding box center [742, 284] width 185 height 25
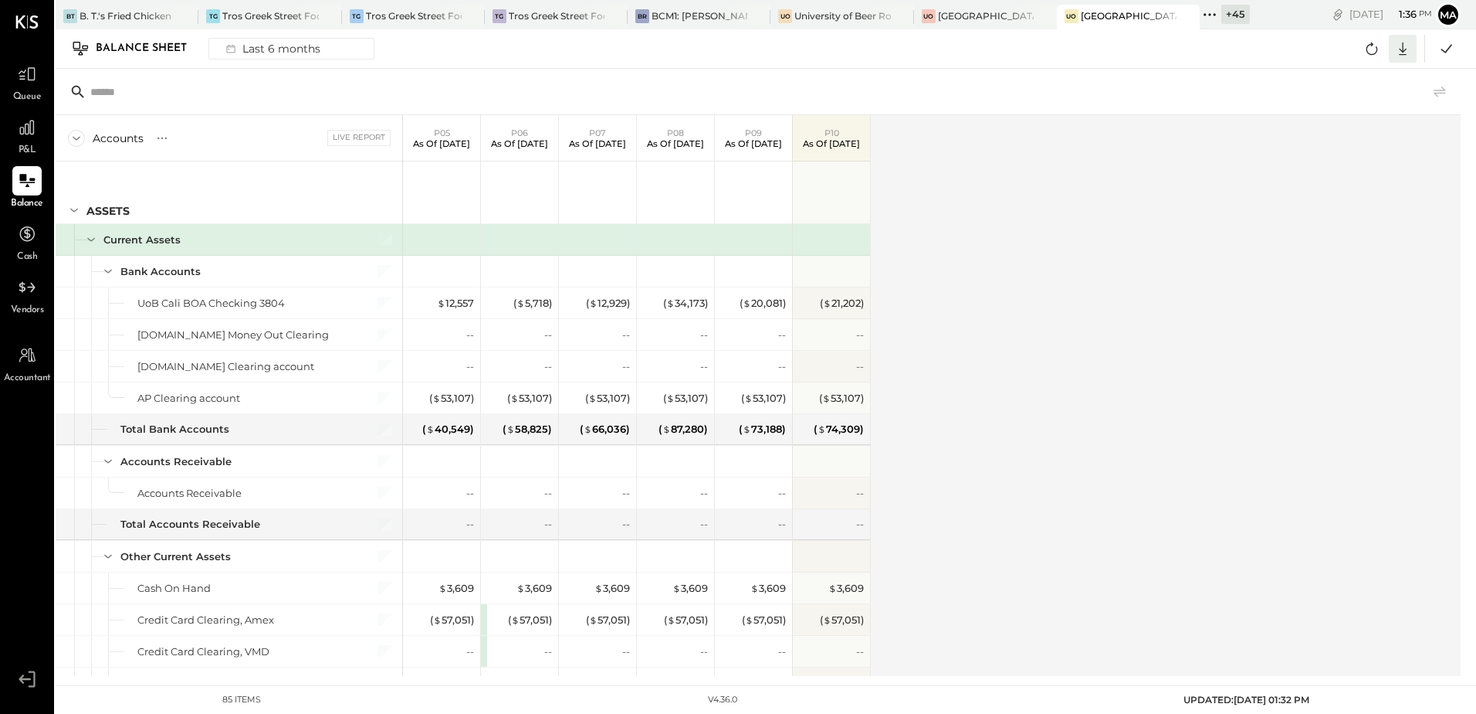
click at [1403, 53] on icon at bounding box center [1403, 49] width 20 height 20
click at [1333, 139] on div "Excel" at bounding box center [1355, 139] width 124 height 32
